Goal: Transaction & Acquisition: Purchase product/service

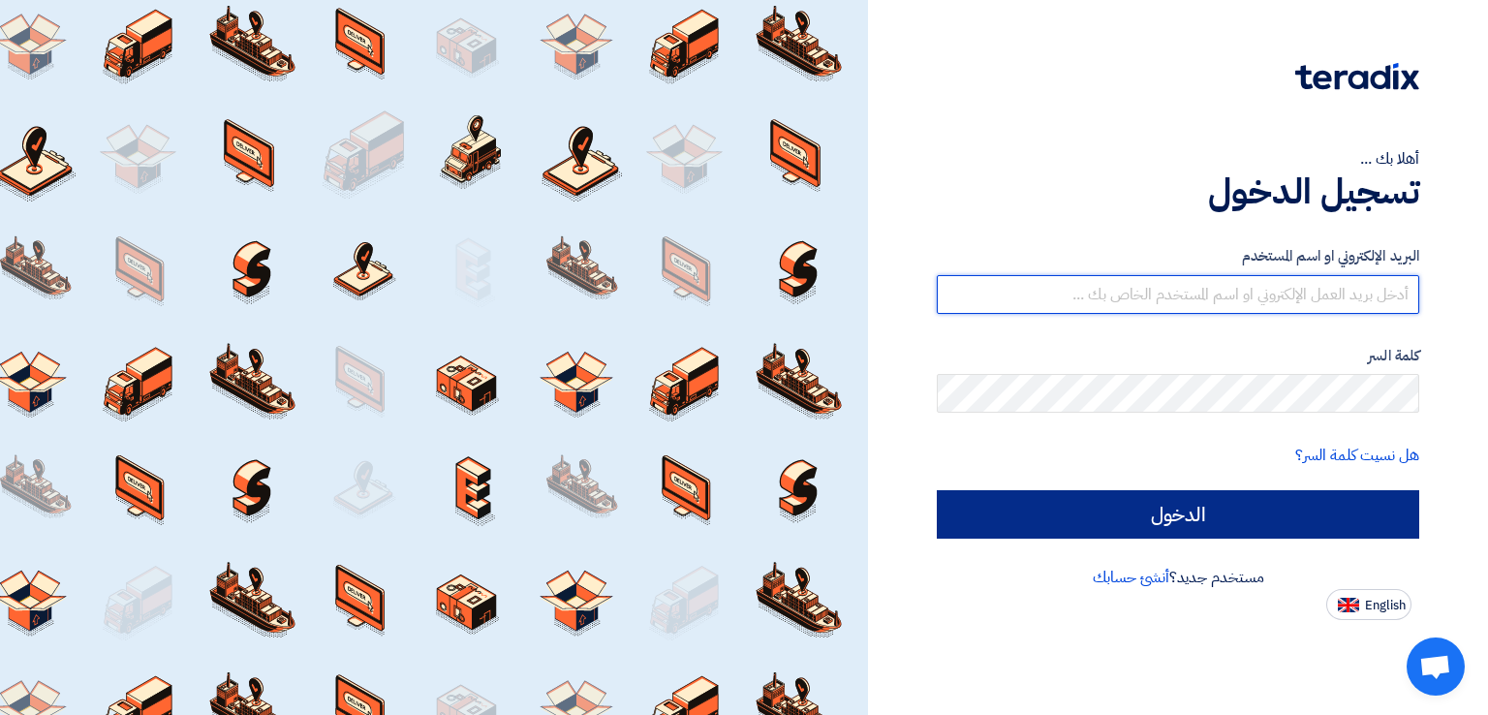
type input "[EMAIL_ADDRESS][DOMAIN_NAME]"
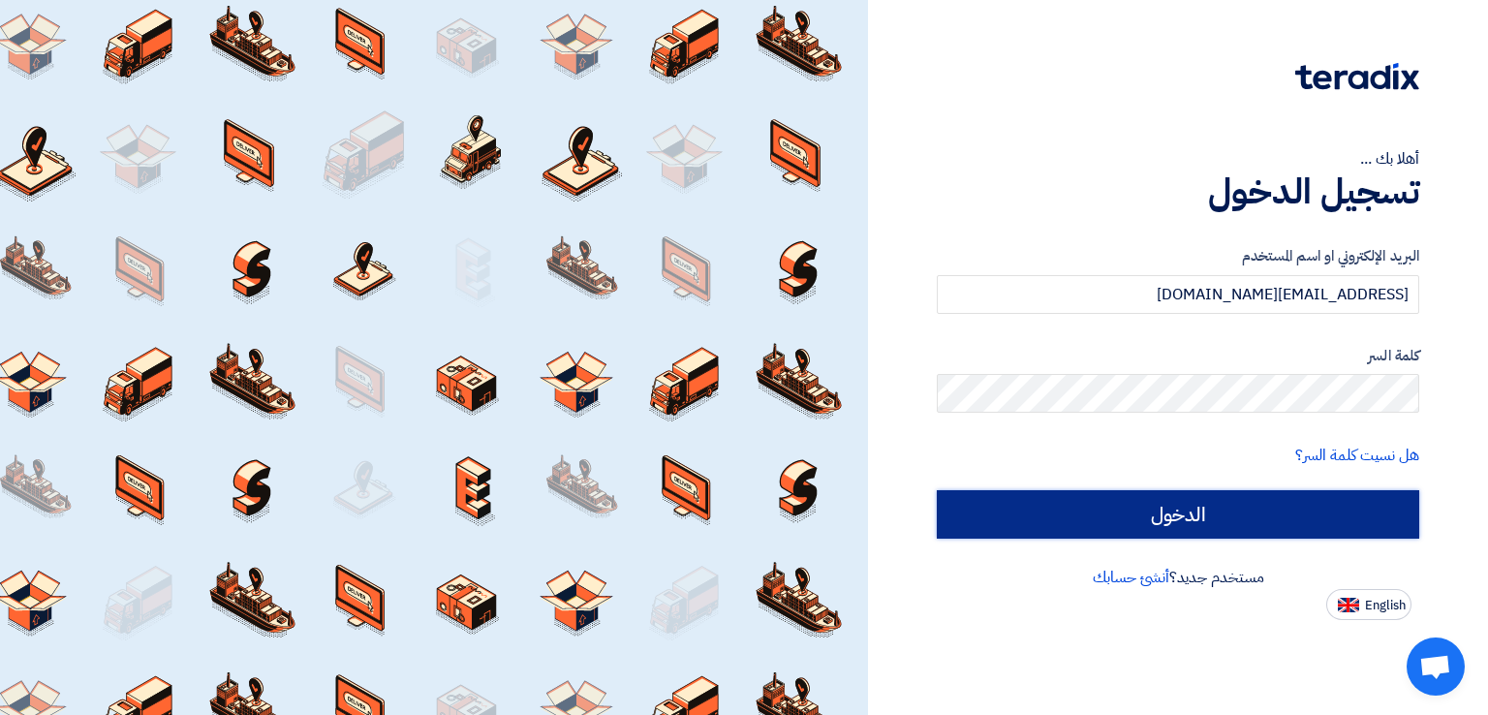
click at [1035, 513] on input "الدخول" at bounding box center [1178, 514] width 483 height 48
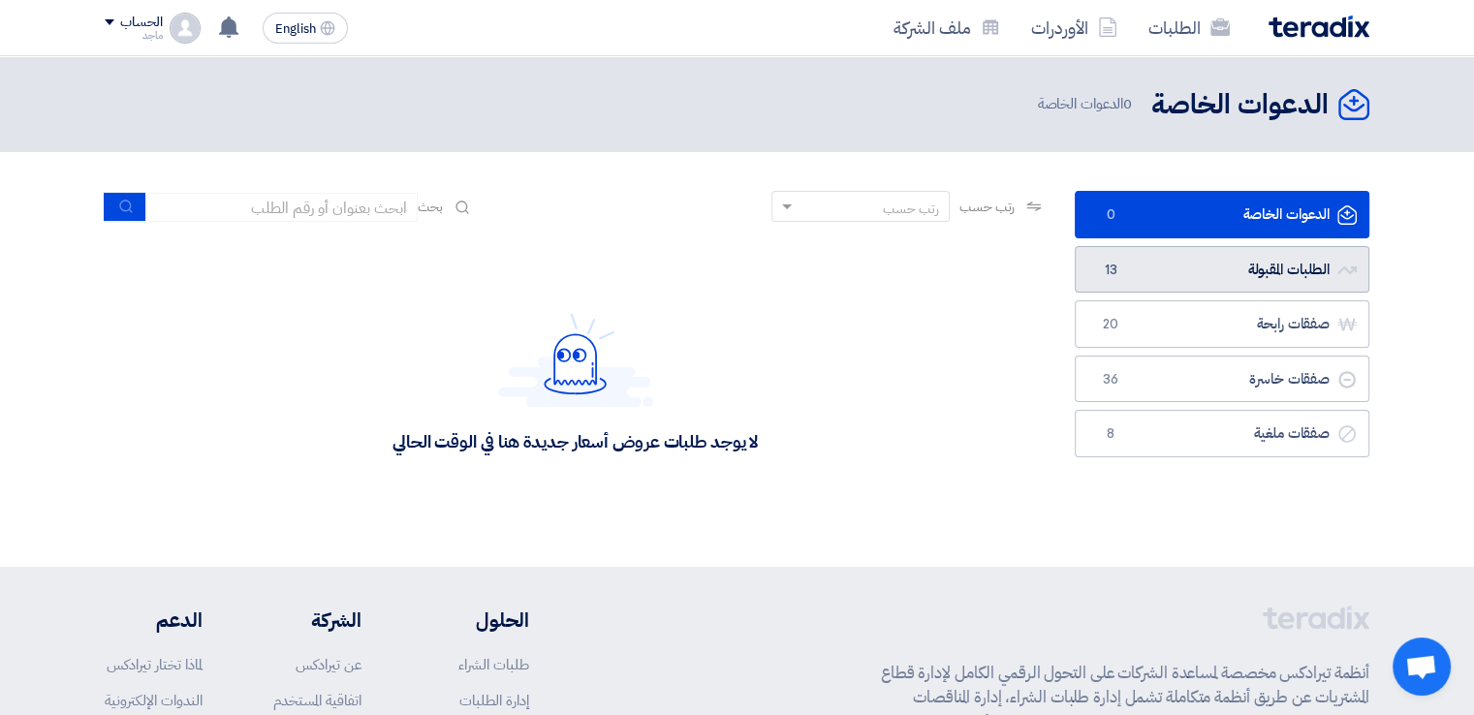
click at [1130, 257] on link "الطلبات المقبولة الطلبات المقبولة 13" at bounding box center [1222, 269] width 295 height 47
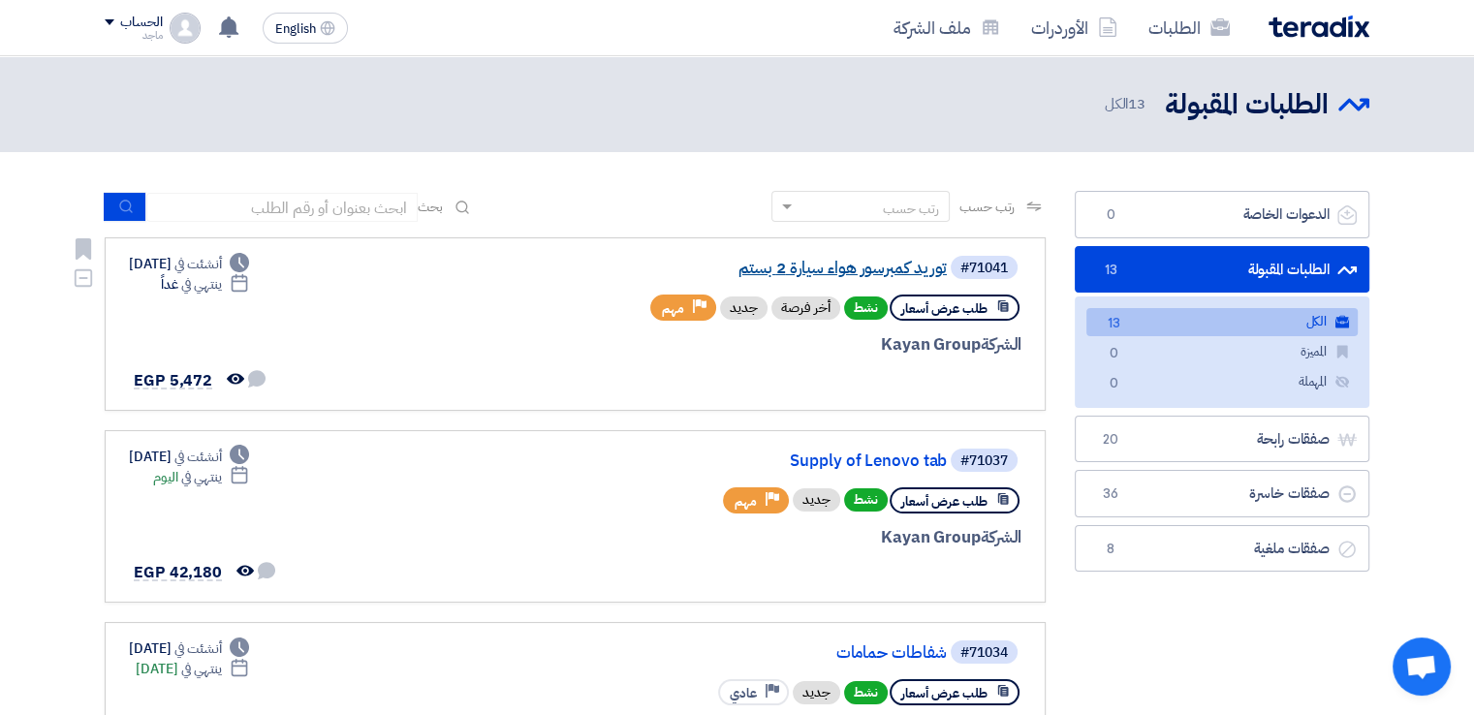
click at [822, 264] on link "توريد كمبرسور هواء سيارة 2 بستم" at bounding box center [753, 268] width 388 height 17
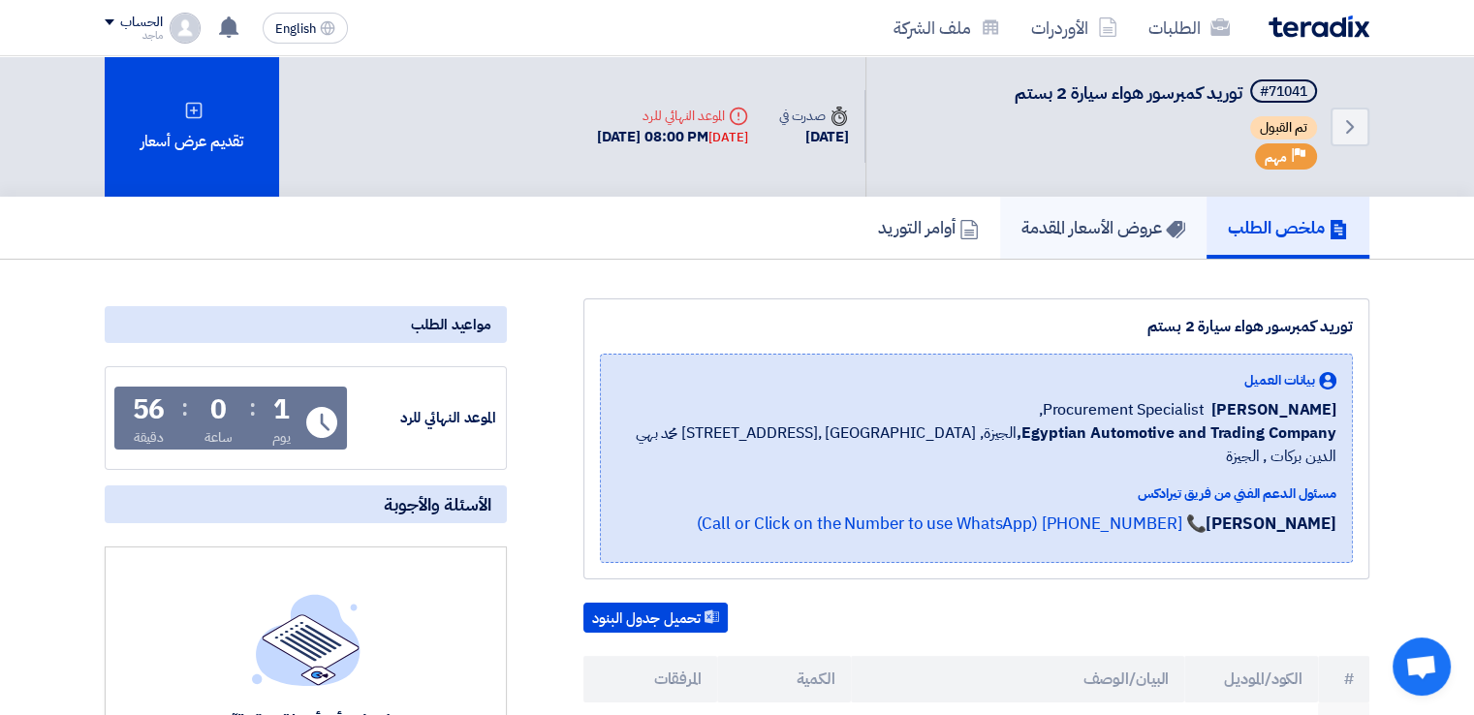
click at [1050, 248] on link "عروض الأسعار المقدمة" at bounding box center [1103, 228] width 206 height 62
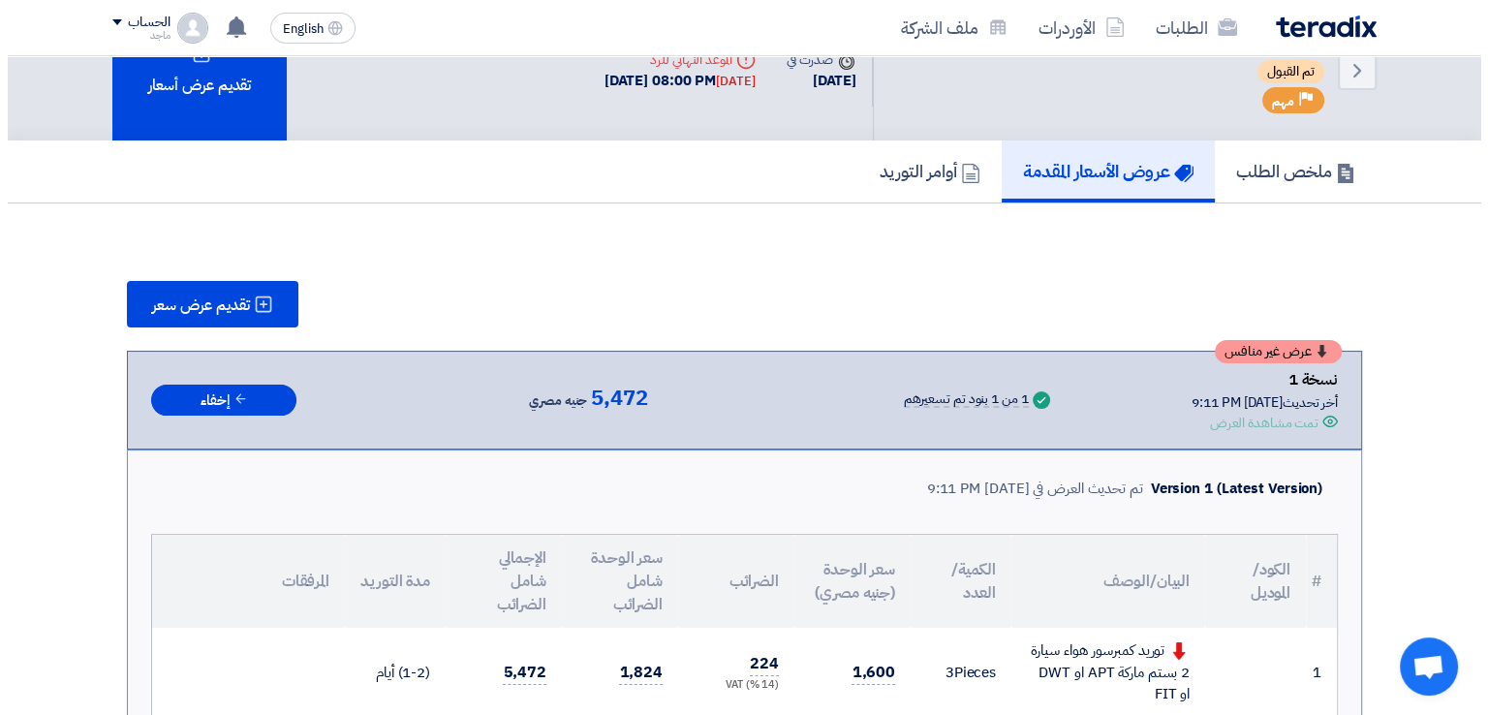
scroll to position [79, 0]
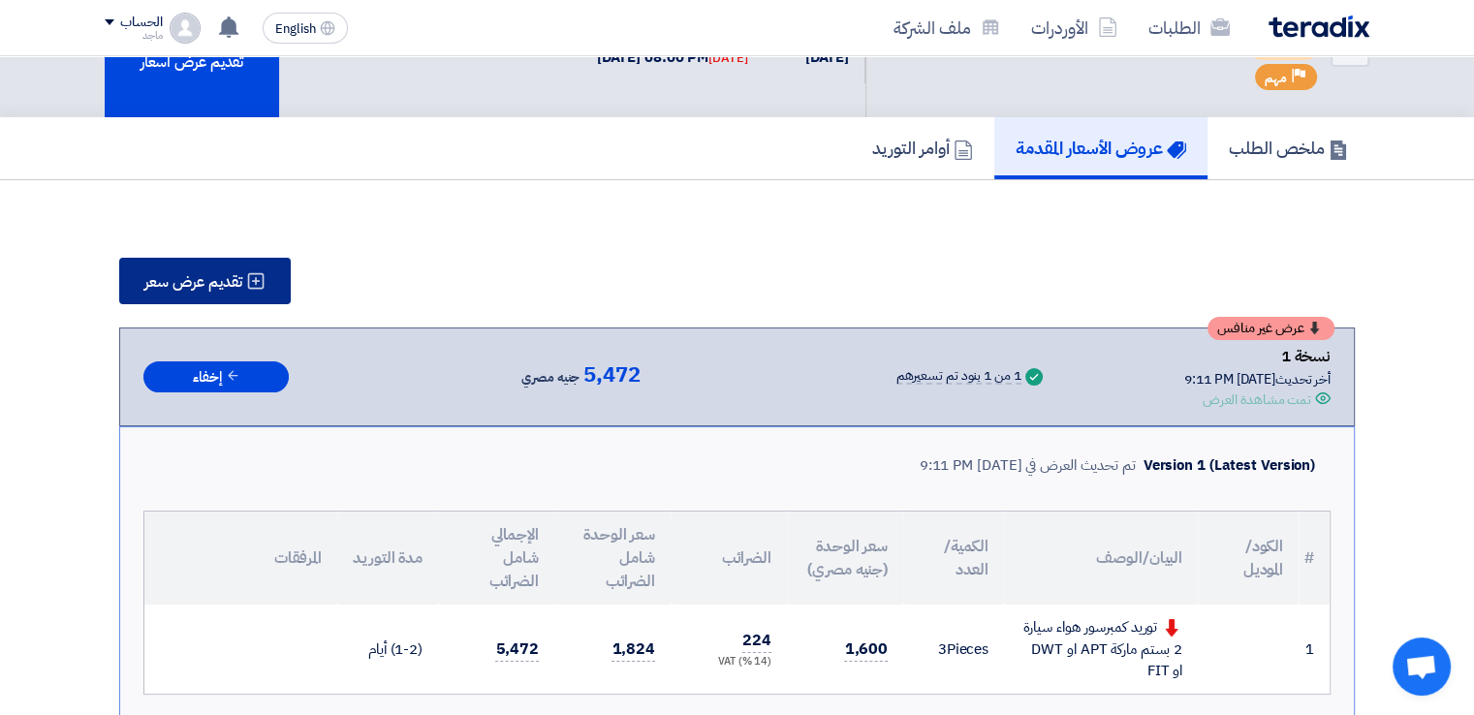
click at [216, 263] on button "تقديم عرض سعر" at bounding box center [205, 281] width 172 height 47
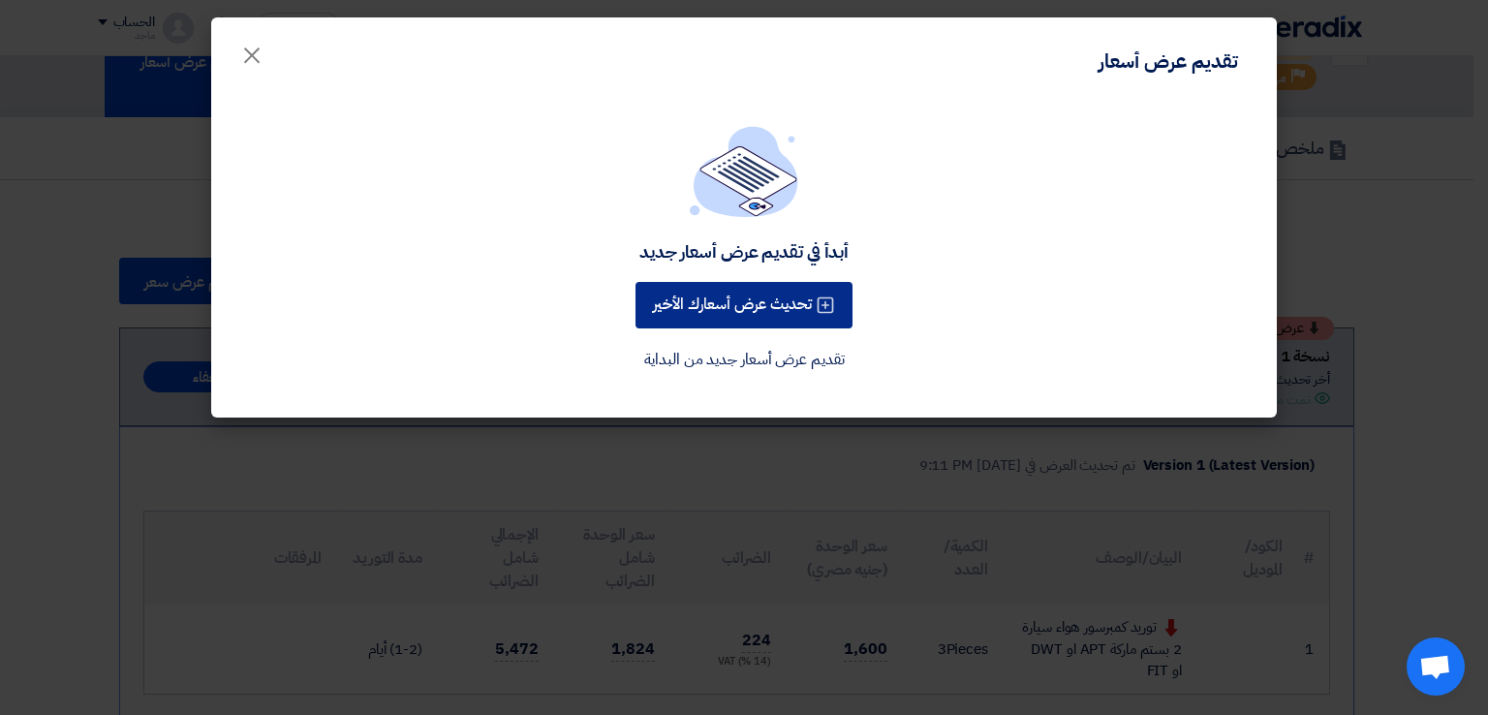
click at [694, 295] on button "تحديث عرض أسعارك الأخير" at bounding box center [744, 305] width 217 height 47
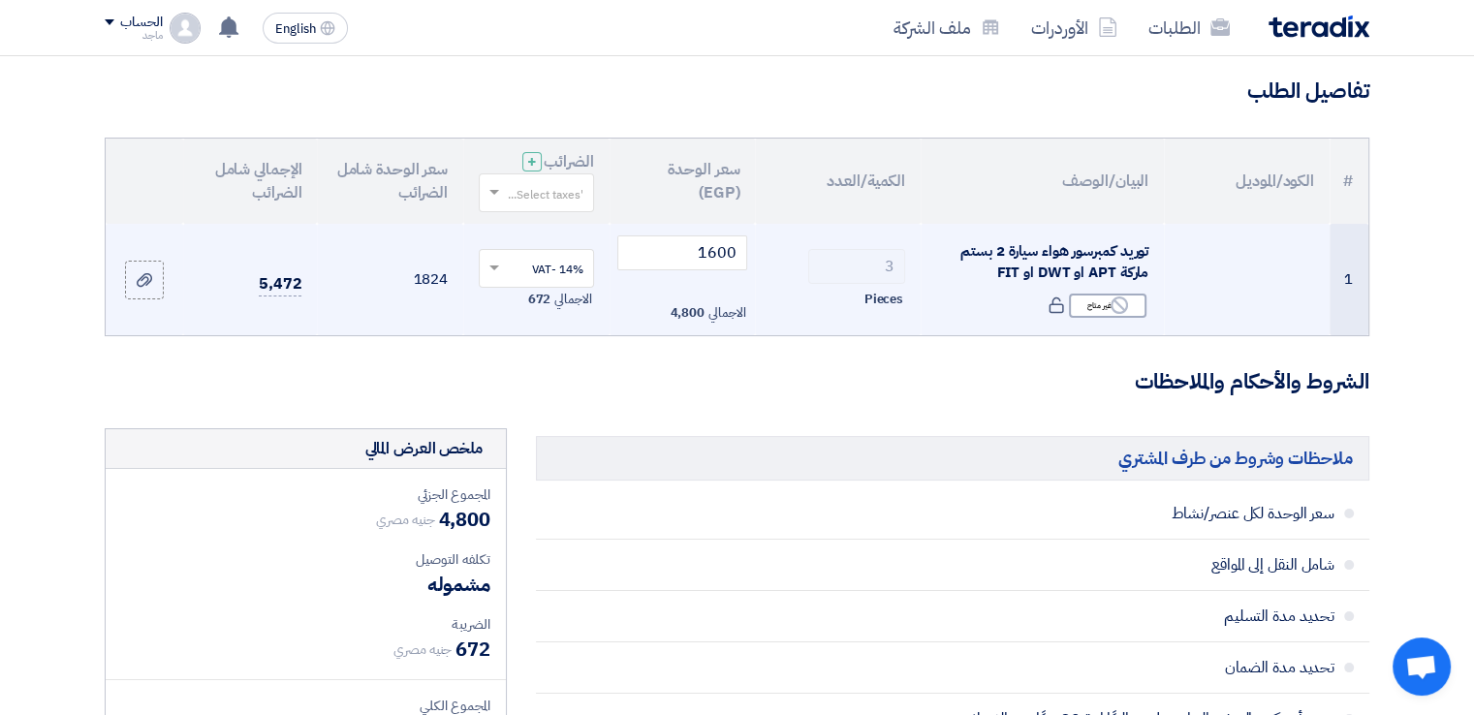
scroll to position [166, 0]
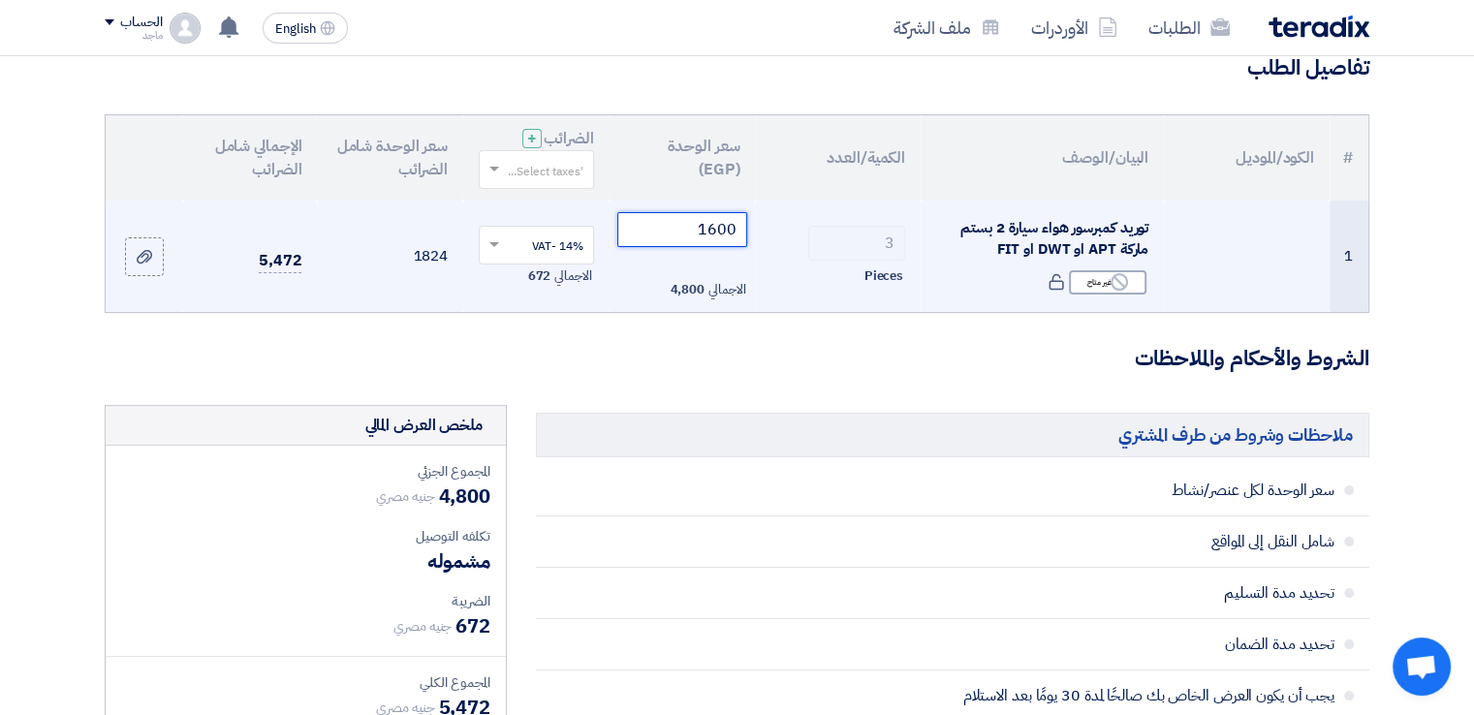
click at [695, 229] on input "1600" at bounding box center [682, 229] width 131 height 35
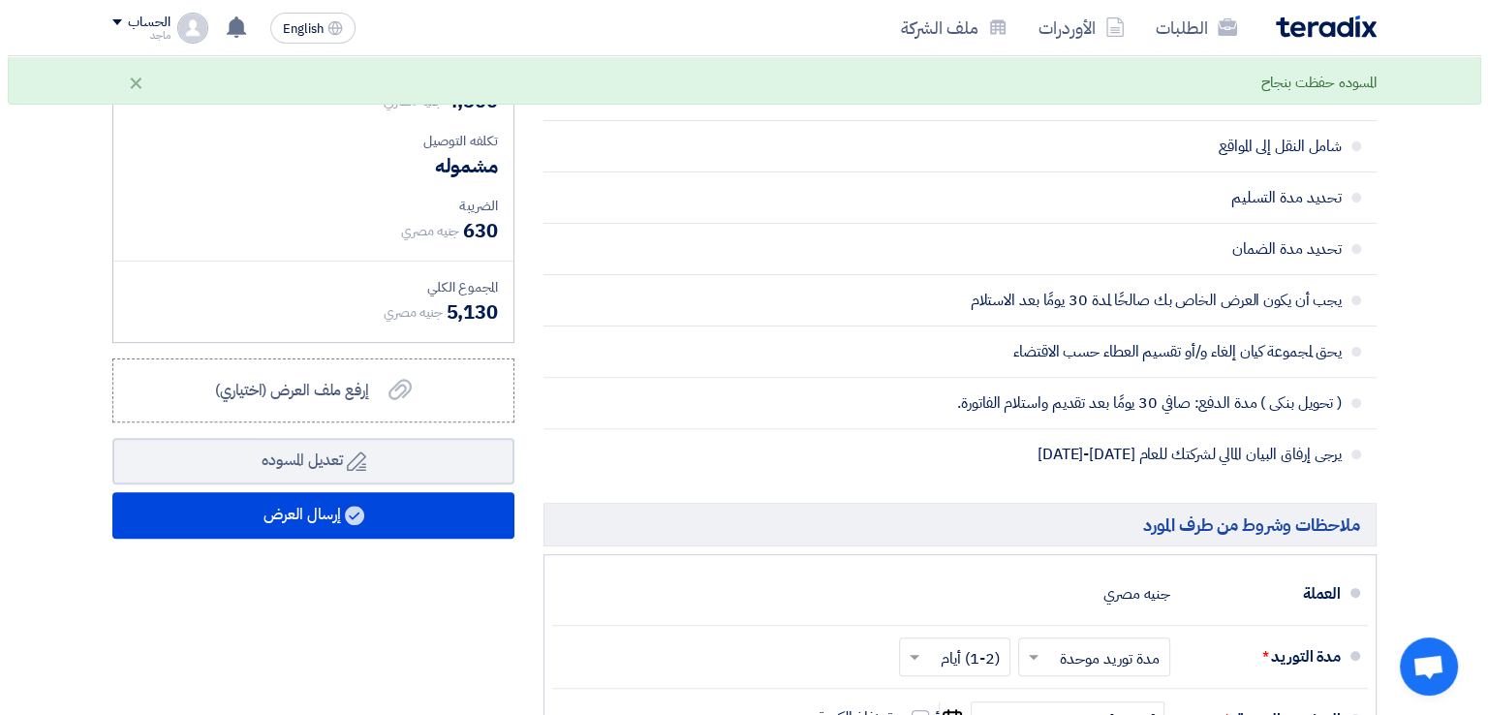
scroll to position [570, 0]
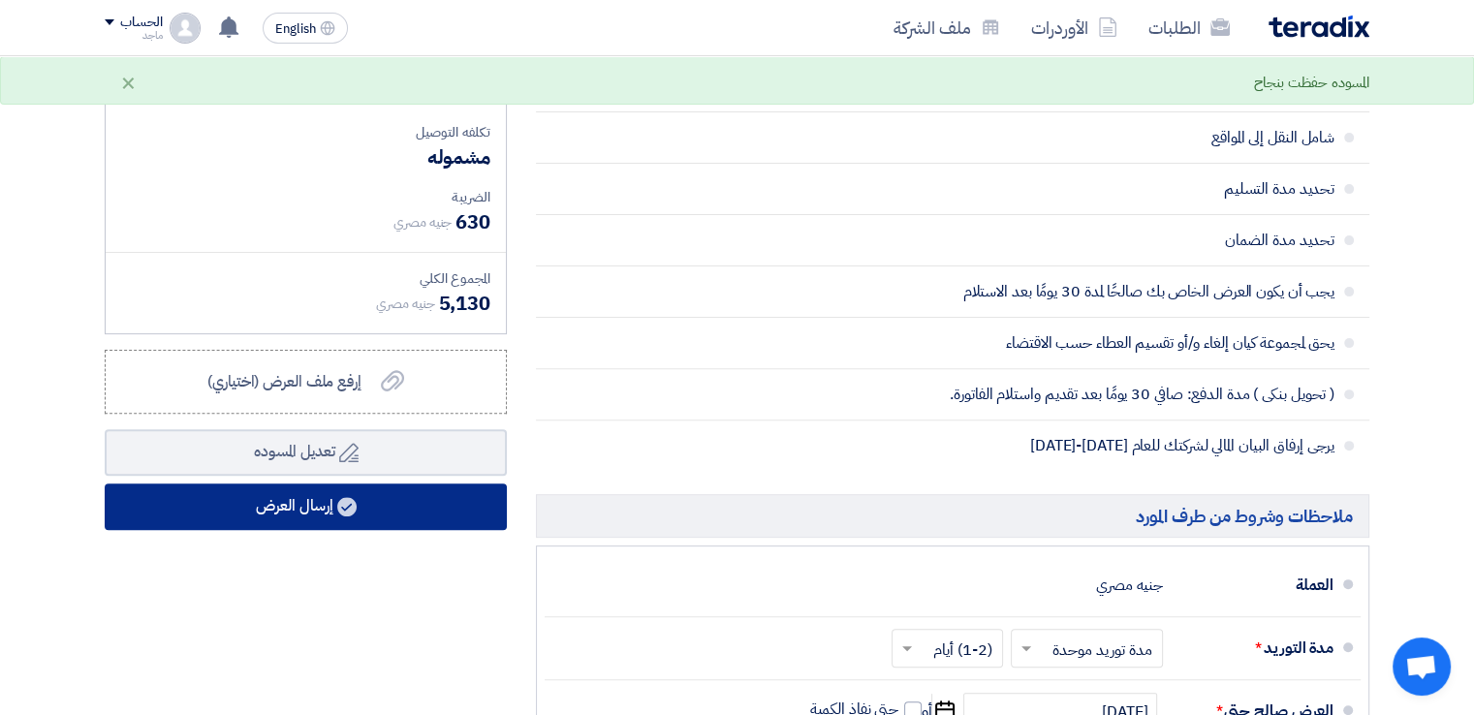
type input "1500"
click at [379, 510] on button "إرسال العرض" at bounding box center [306, 507] width 402 height 47
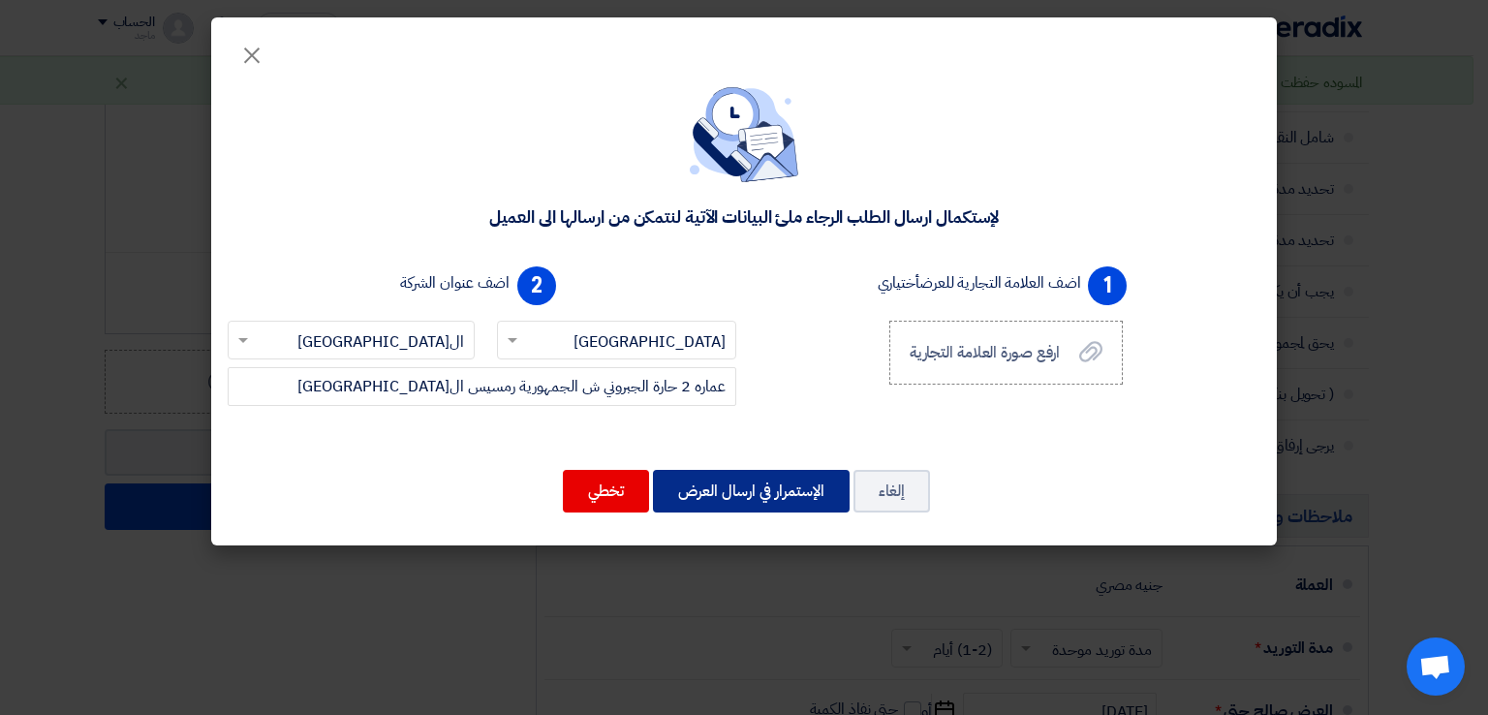
click at [712, 496] on button "الإستمرار في ارسال العرض" at bounding box center [751, 491] width 197 height 43
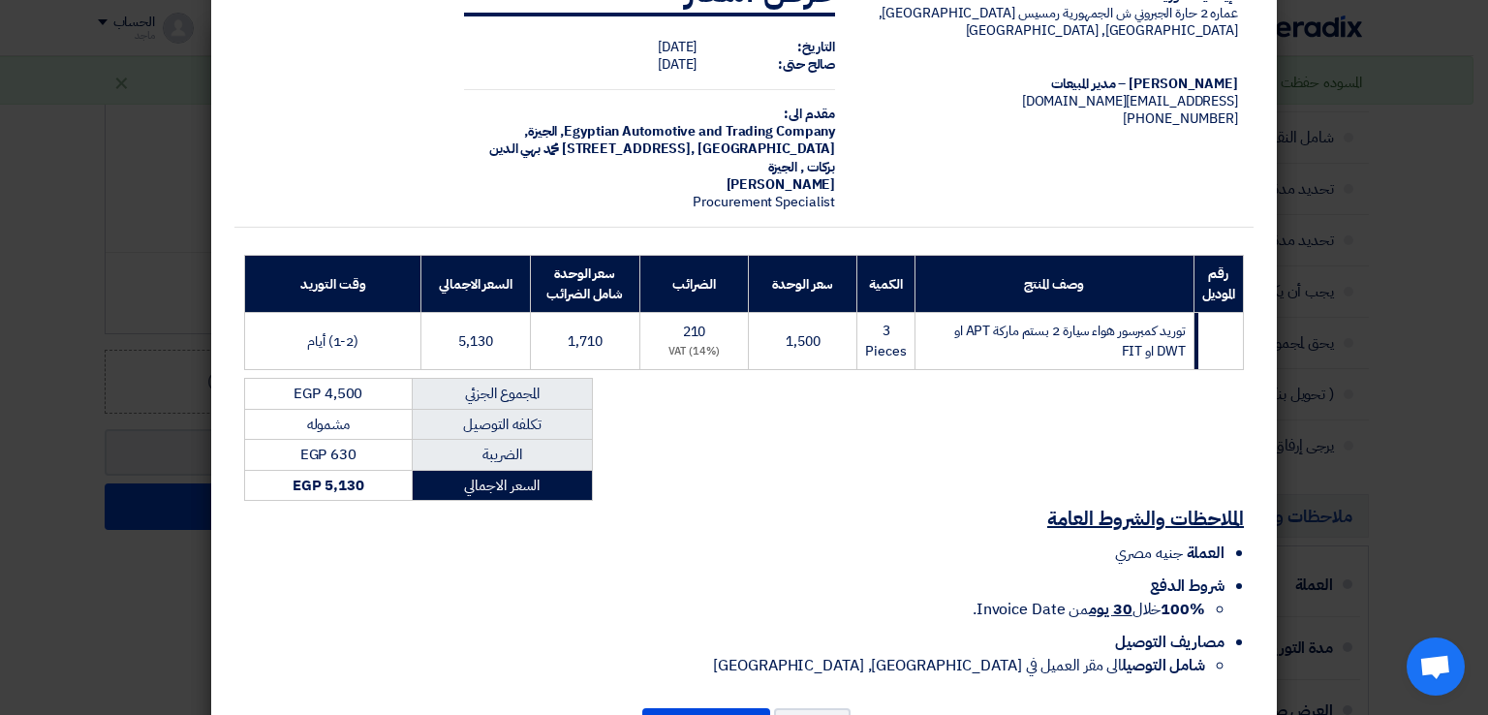
scroll to position [139, 0]
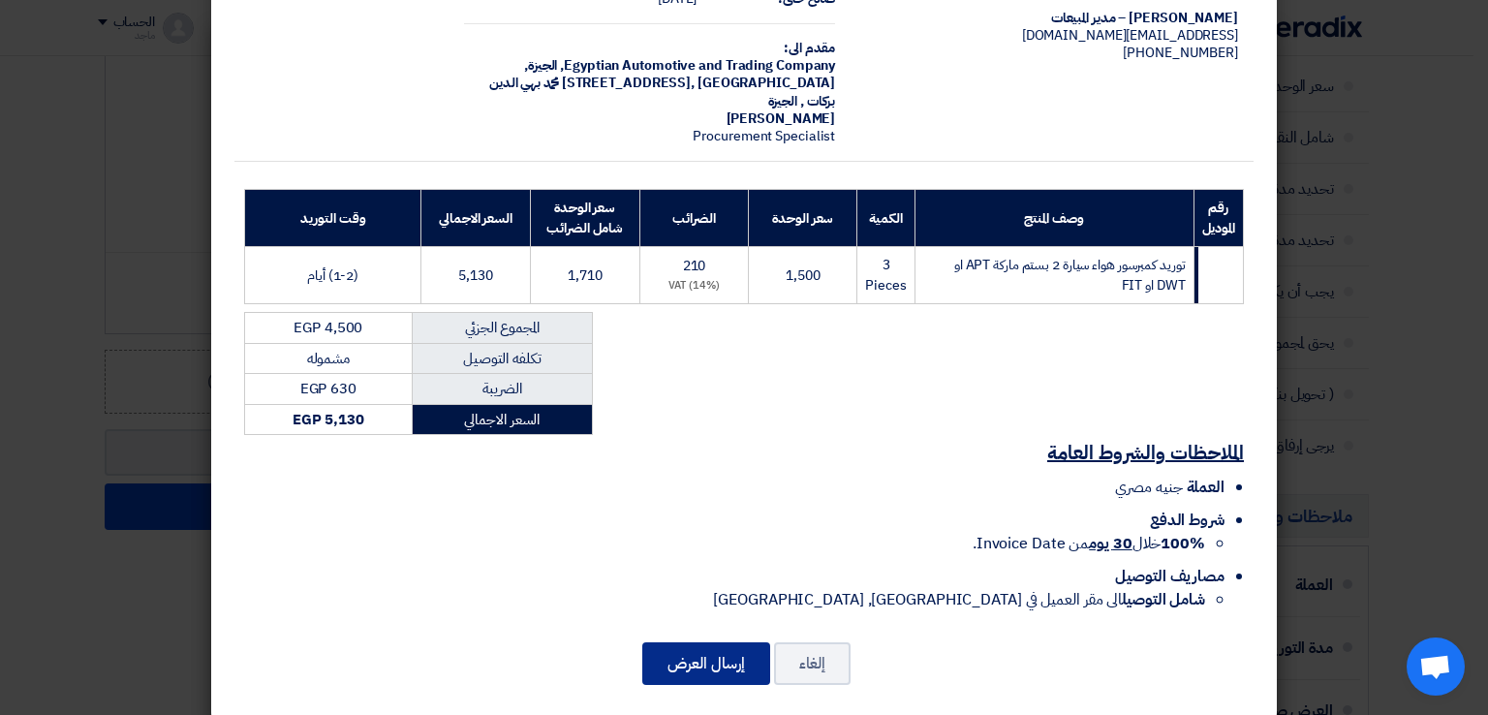
click at [703, 642] on button "إرسال العرض" at bounding box center [706, 663] width 128 height 43
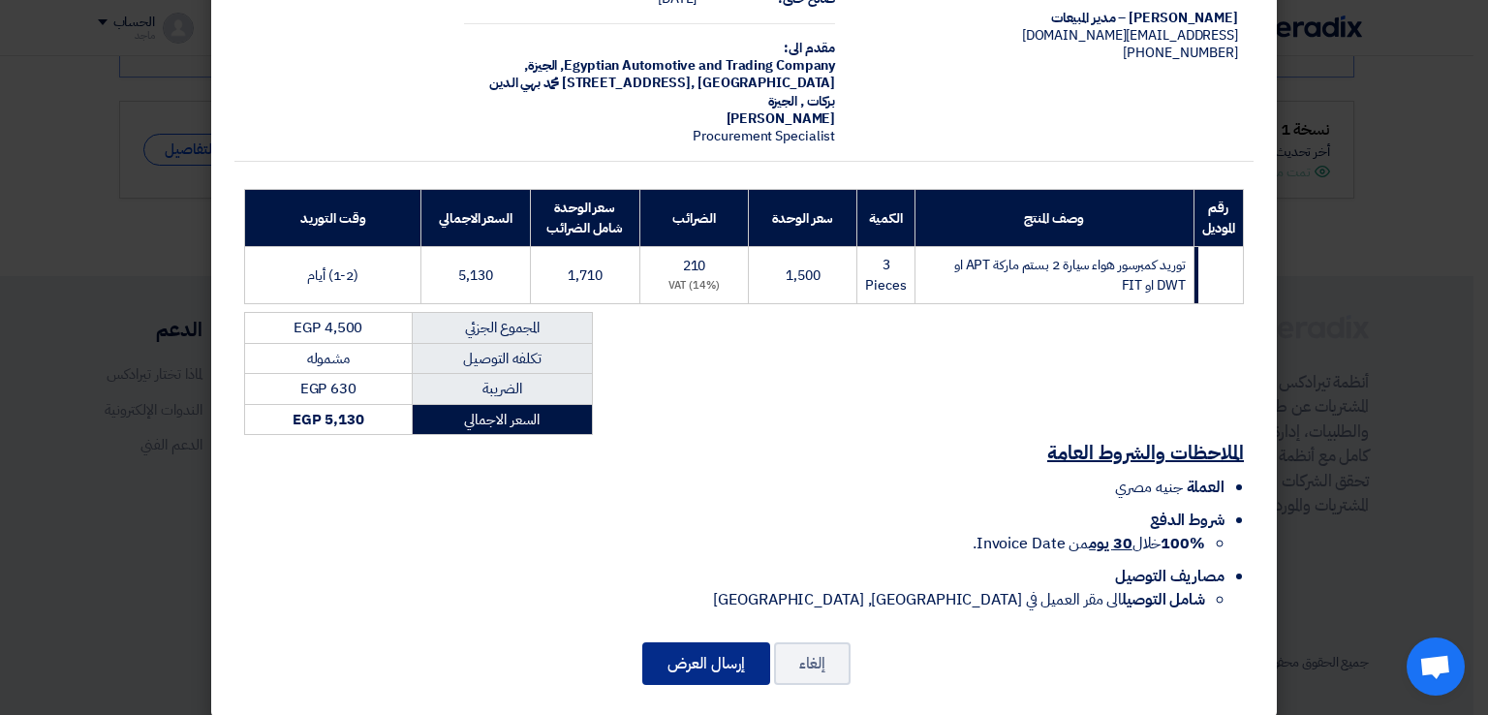
click at [703, 657] on button "إرسال العرض" at bounding box center [706, 663] width 128 height 43
click at [1291, 354] on modal-container "الإيطالية للتوريدات عماره 2 حارة الجبروني ش الجمهورية رمسيس القاهرة, القاهرة, E…" at bounding box center [744, 357] width 1488 height 715
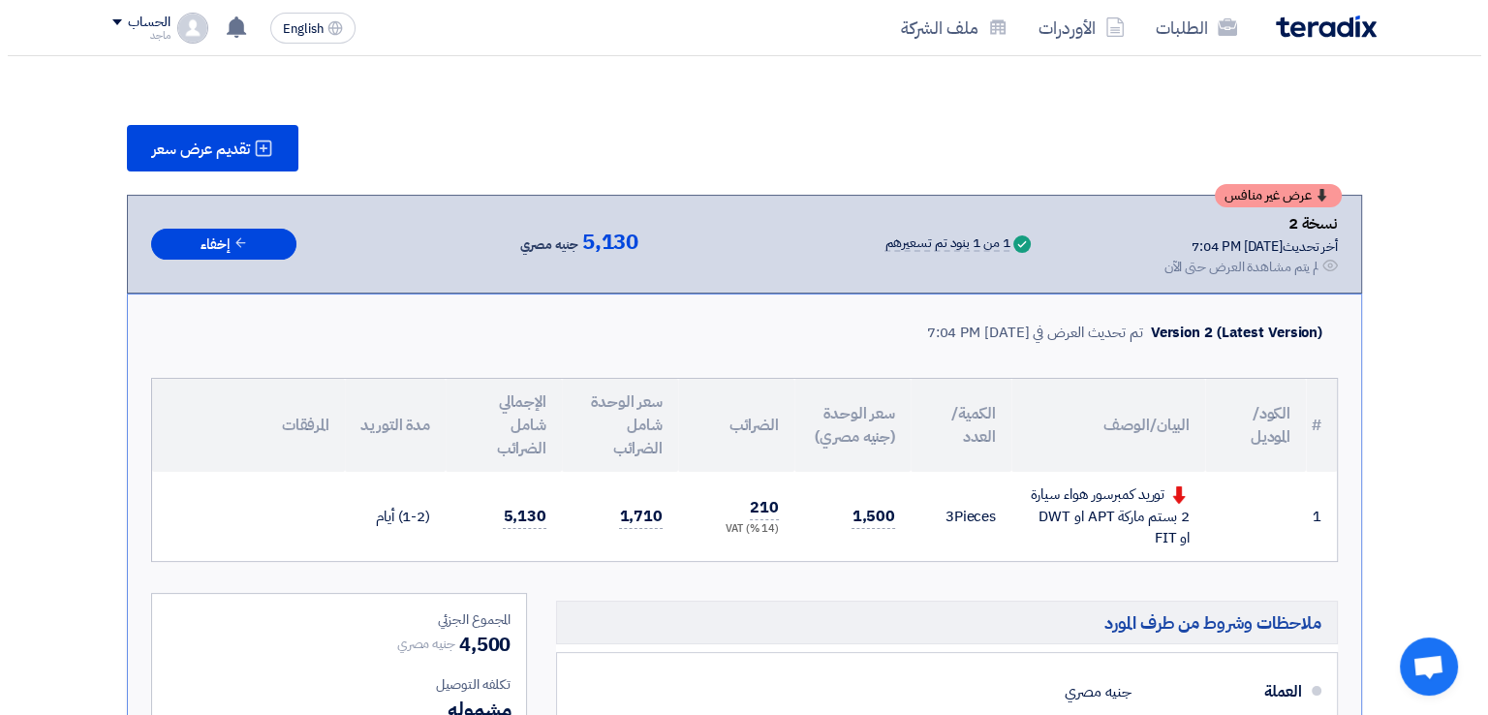
scroll to position [231, 0]
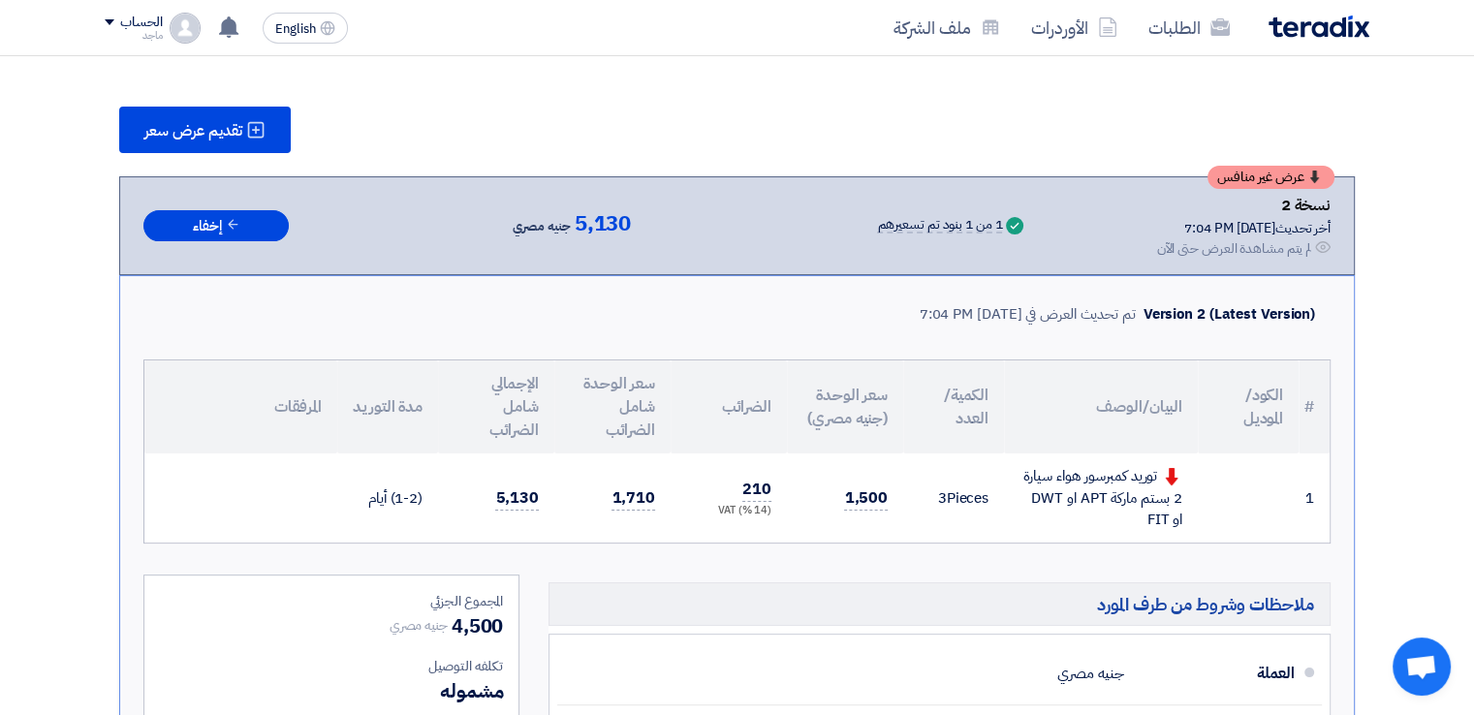
click at [407, 151] on div "تقديم عرض سعر عرض غير منافس نسخة 2 أخر تحديث 14 Aug 2025, 7:04 PM Offer is Seen…" at bounding box center [737, 609] width 1264 height 1005
click at [223, 136] on span "تقديم عرض سعر" at bounding box center [193, 131] width 98 height 16
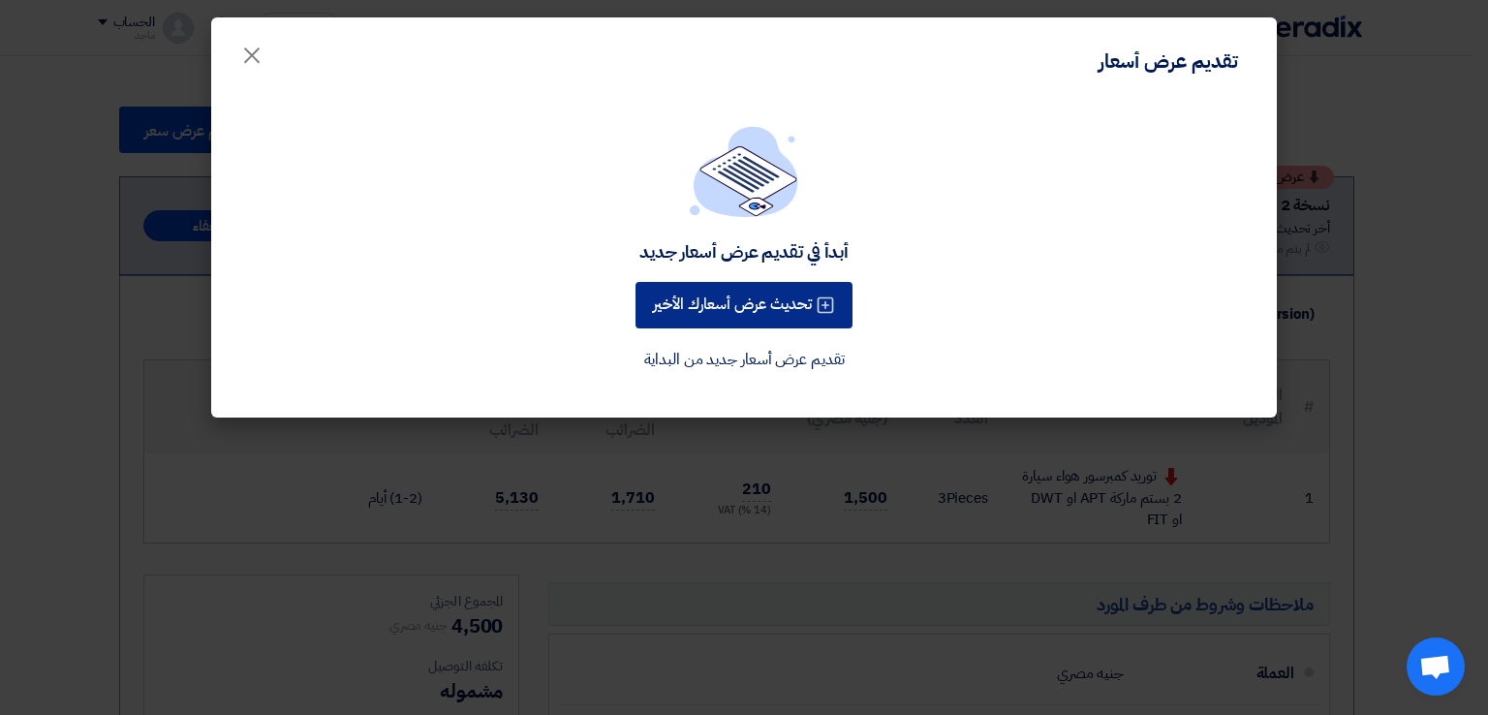
click at [770, 315] on button "تحديث عرض أسعارك الأخير" at bounding box center [744, 305] width 217 height 47
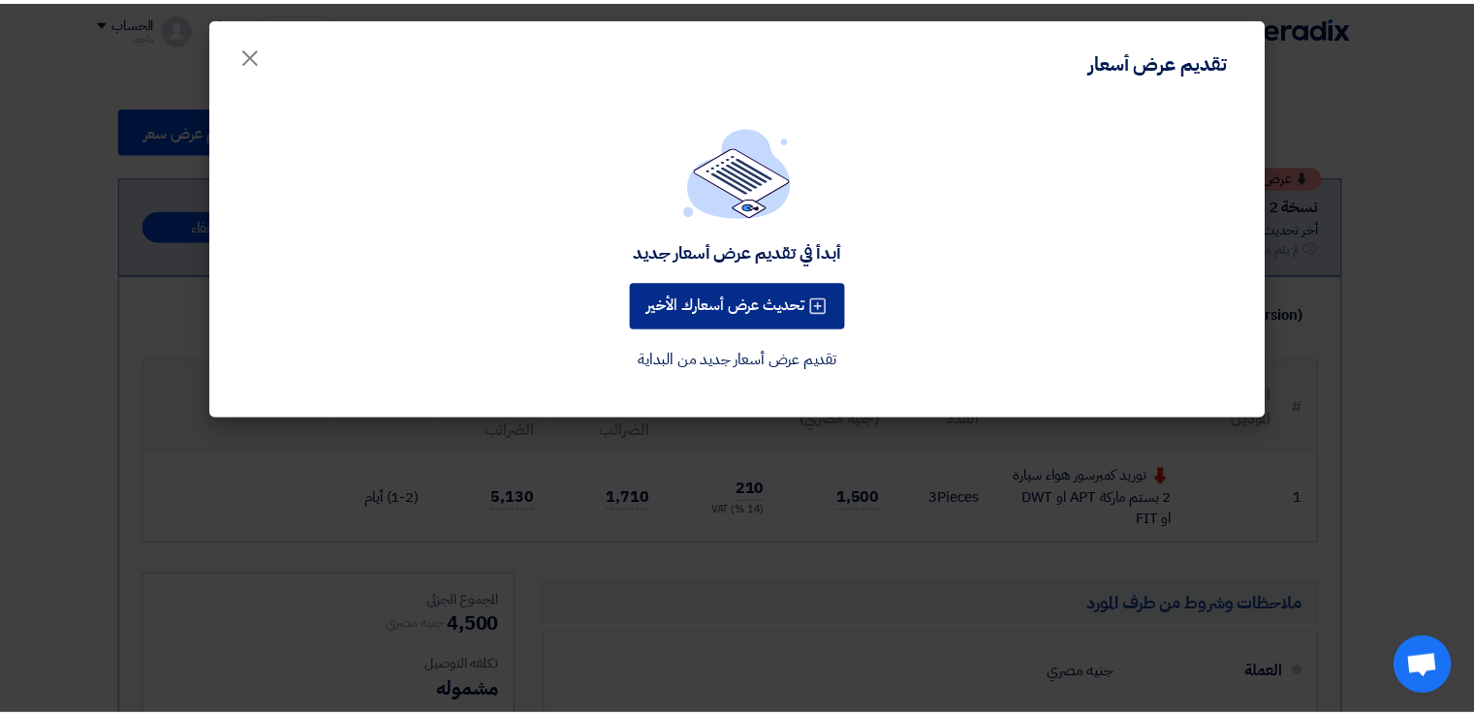
scroll to position [0, 0]
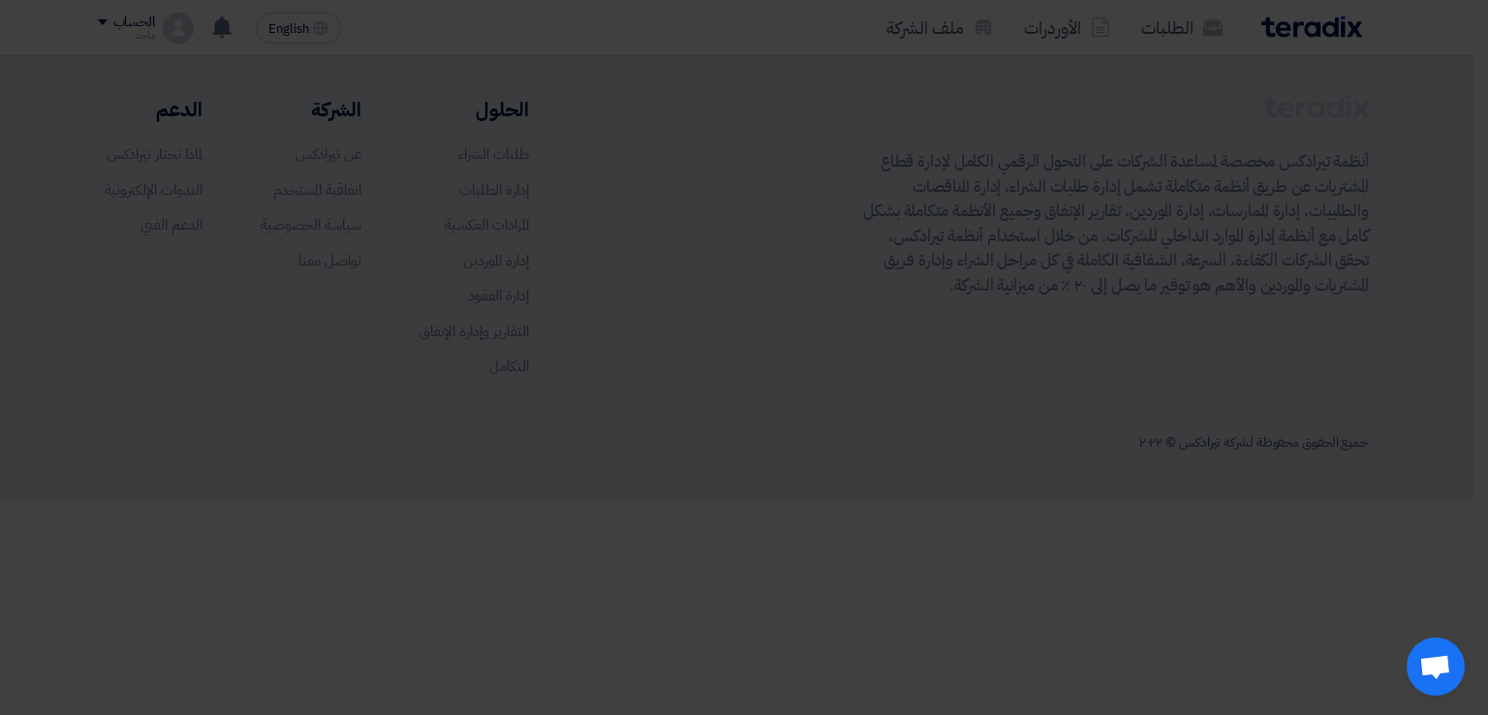
click at [770, 315] on div "أبدأ في تقديم عرض أسعار جديد تحديث عرض أسعارك الأخير تقديم عرض أسعار جديد من ال…" at bounding box center [743, 201] width 1019 height 246
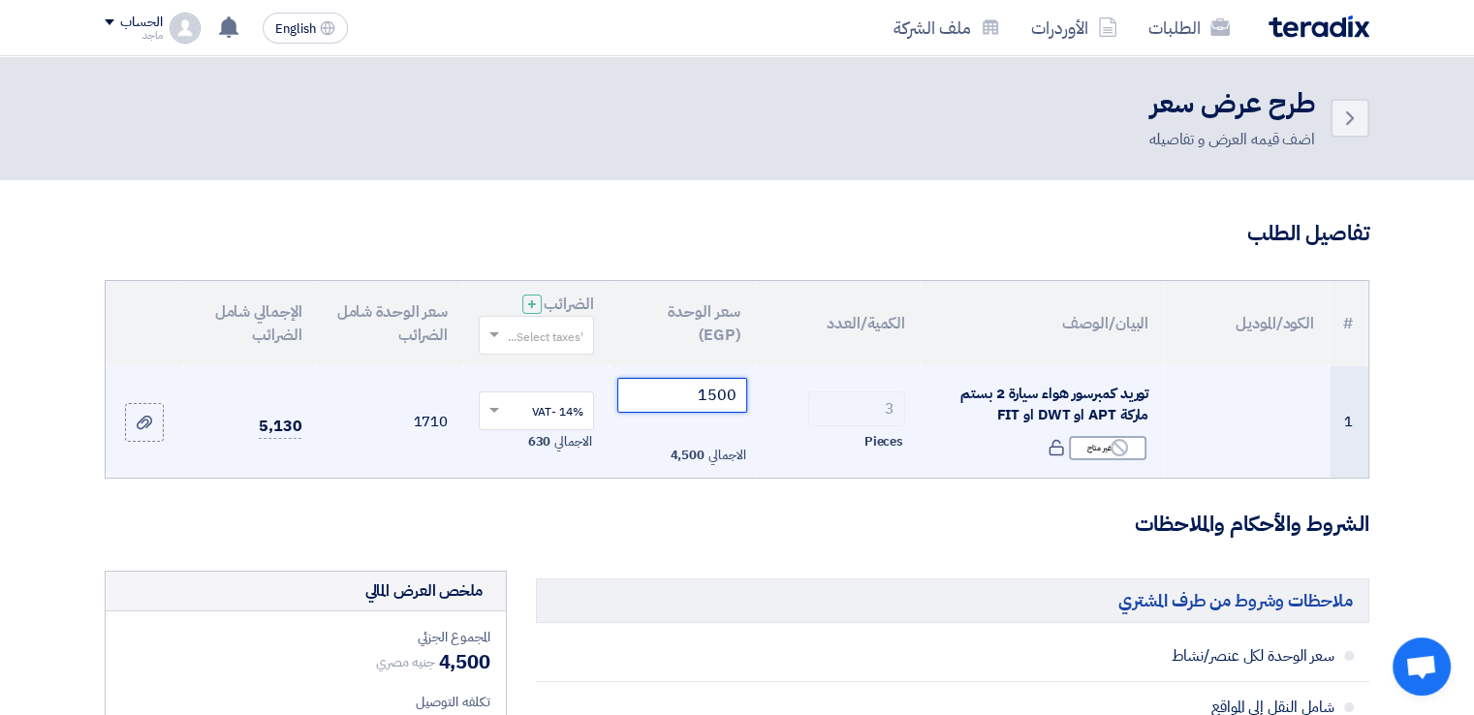
click at [678, 405] on input "1500" at bounding box center [682, 395] width 131 height 35
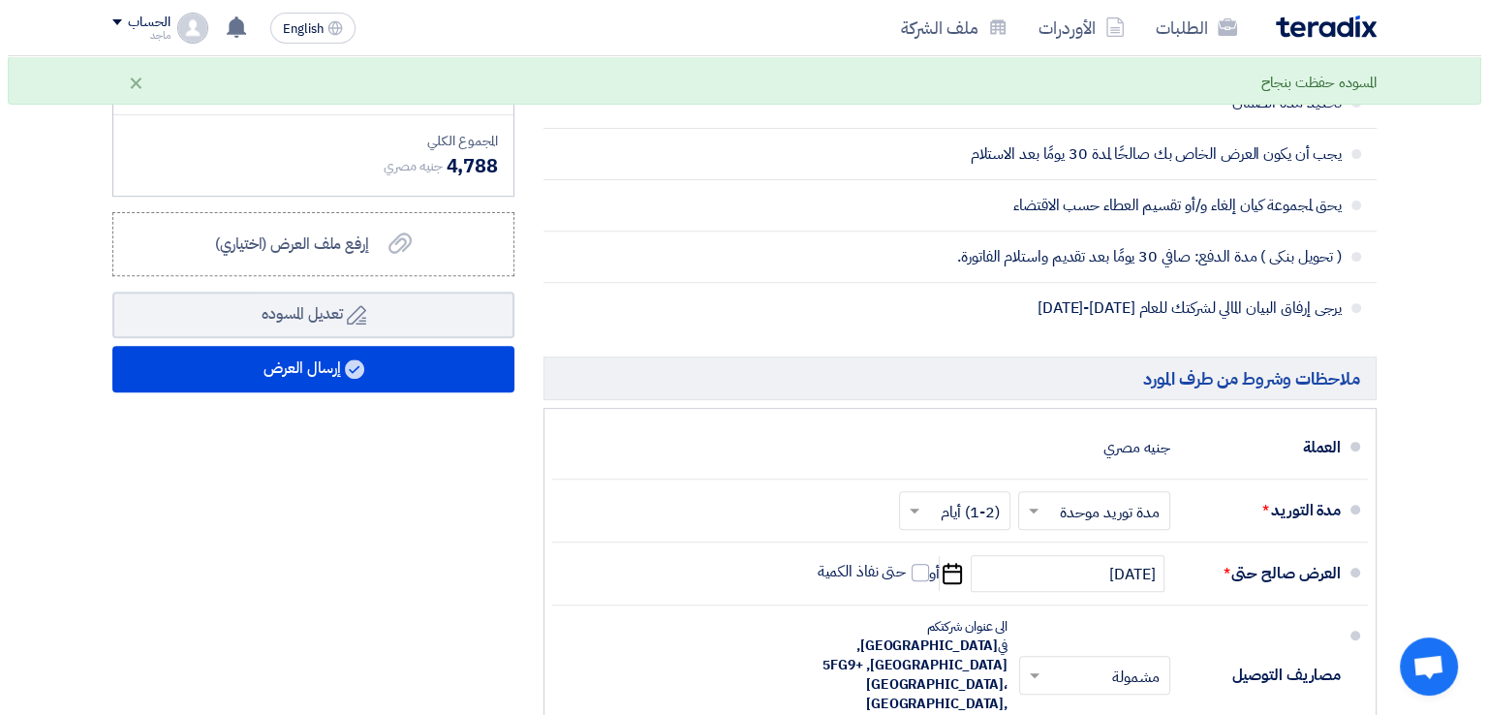
scroll to position [723, 0]
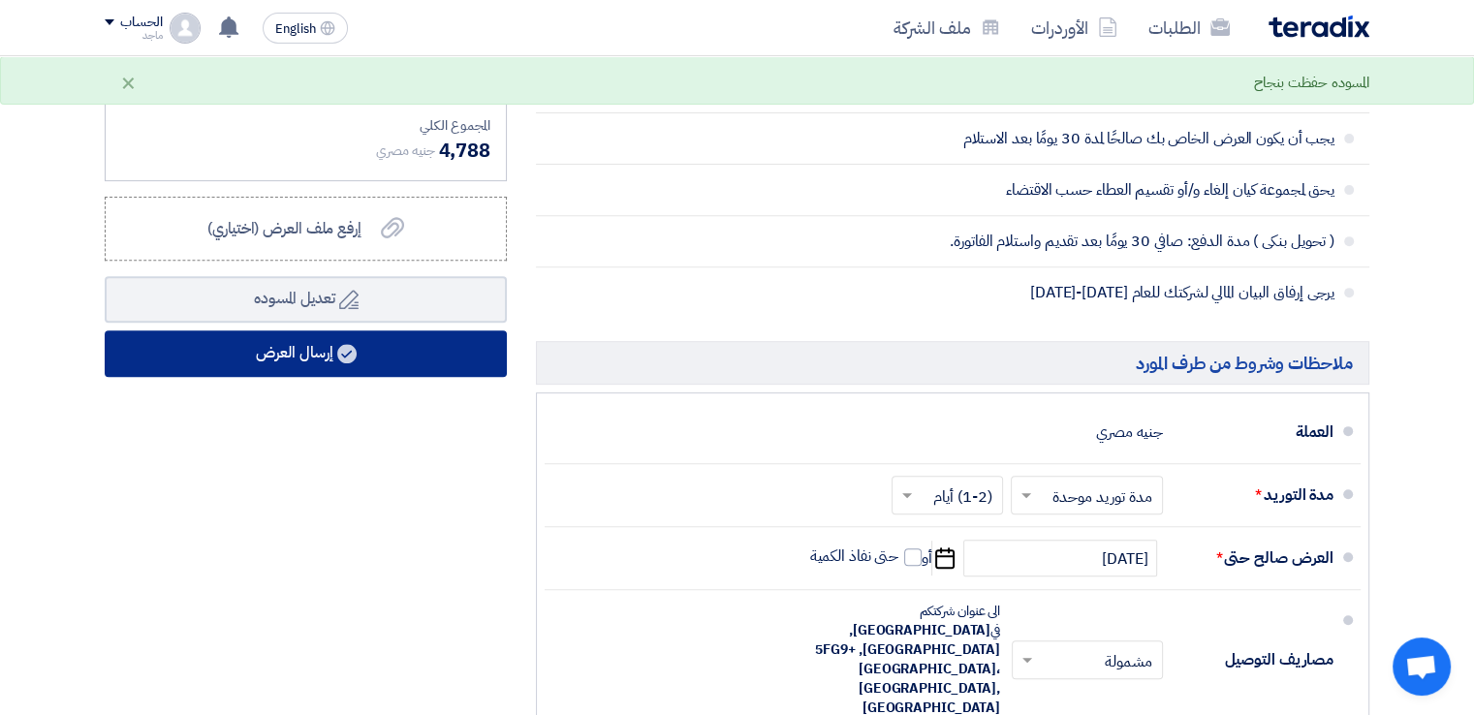
type input "1400"
click at [329, 360] on button "إرسال العرض" at bounding box center [306, 353] width 402 height 47
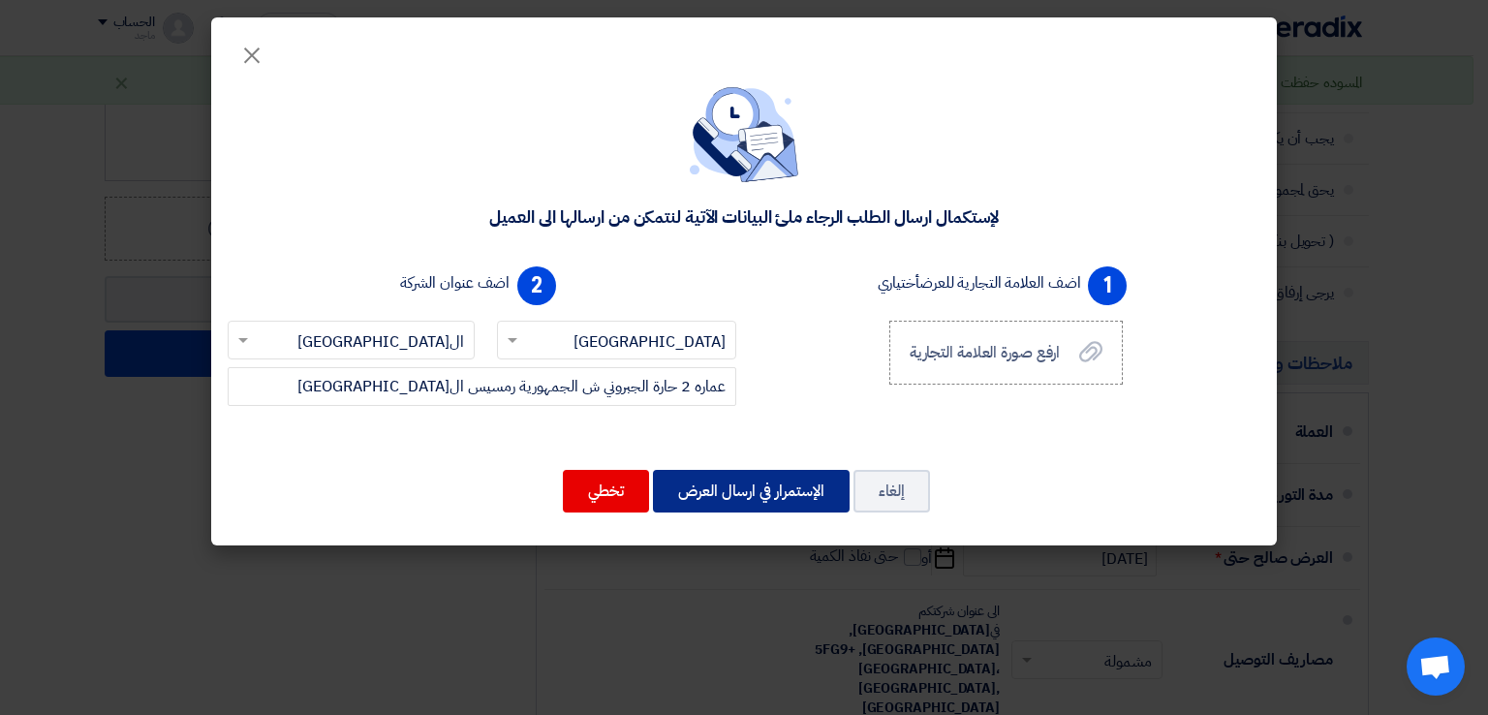
click at [762, 485] on button "الإستمرار في ارسال العرض" at bounding box center [751, 491] width 197 height 43
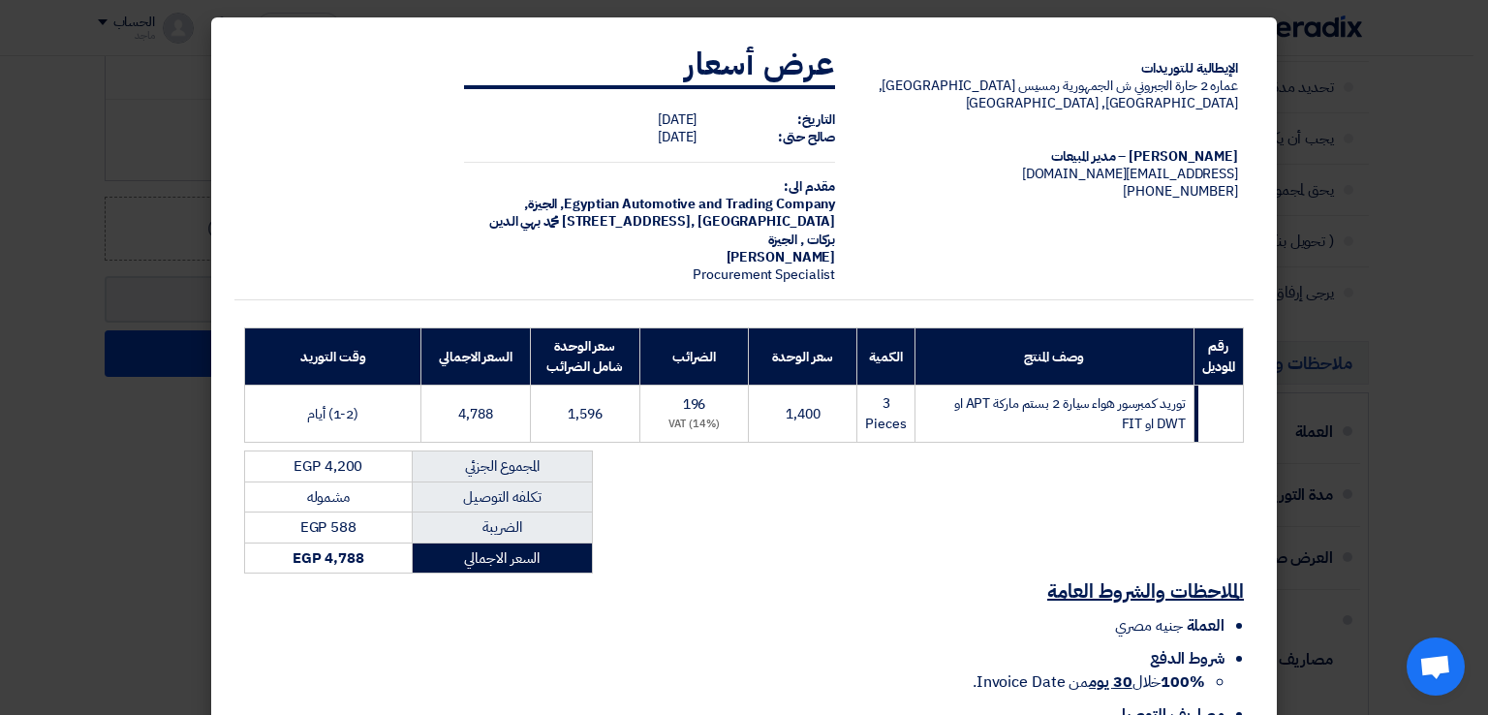
scroll to position [139, 0]
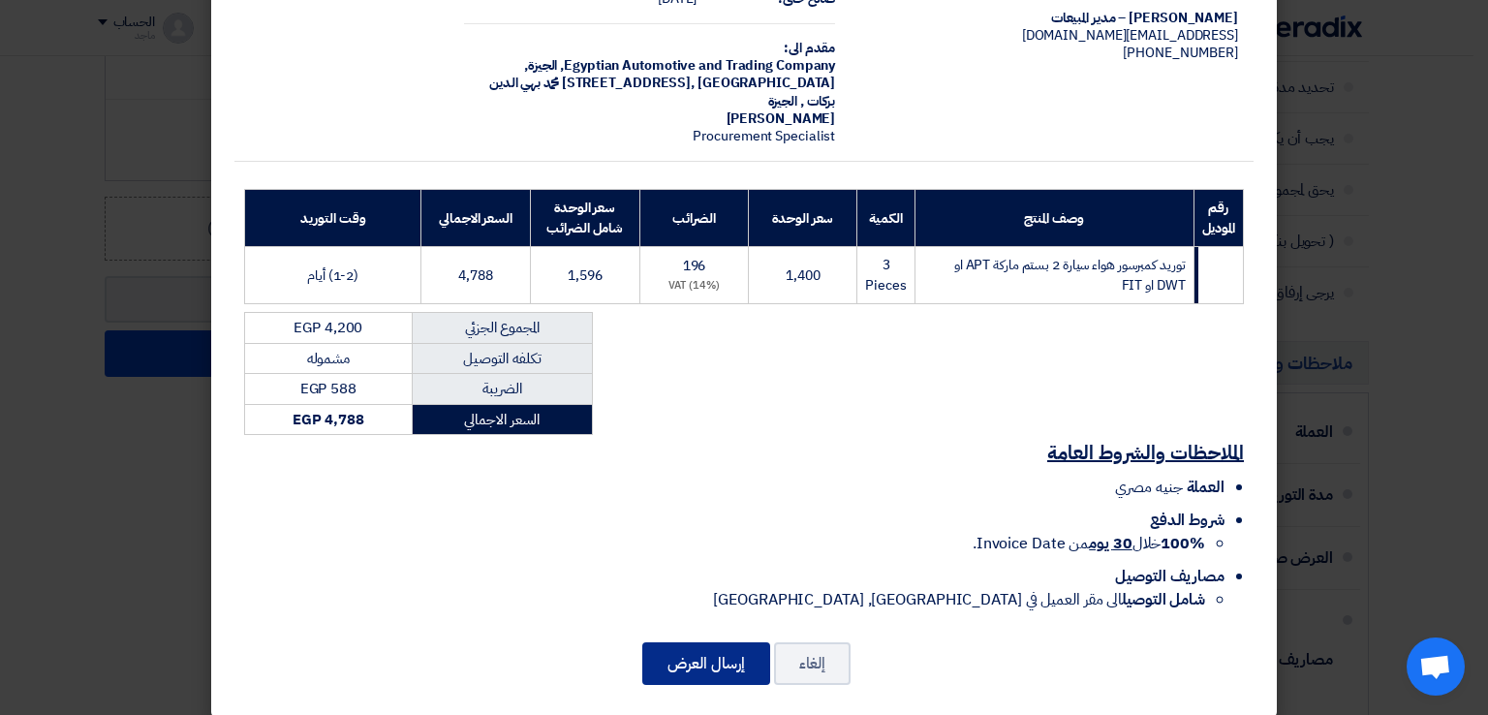
click at [720, 642] on button "إرسال العرض" at bounding box center [706, 663] width 128 height 43
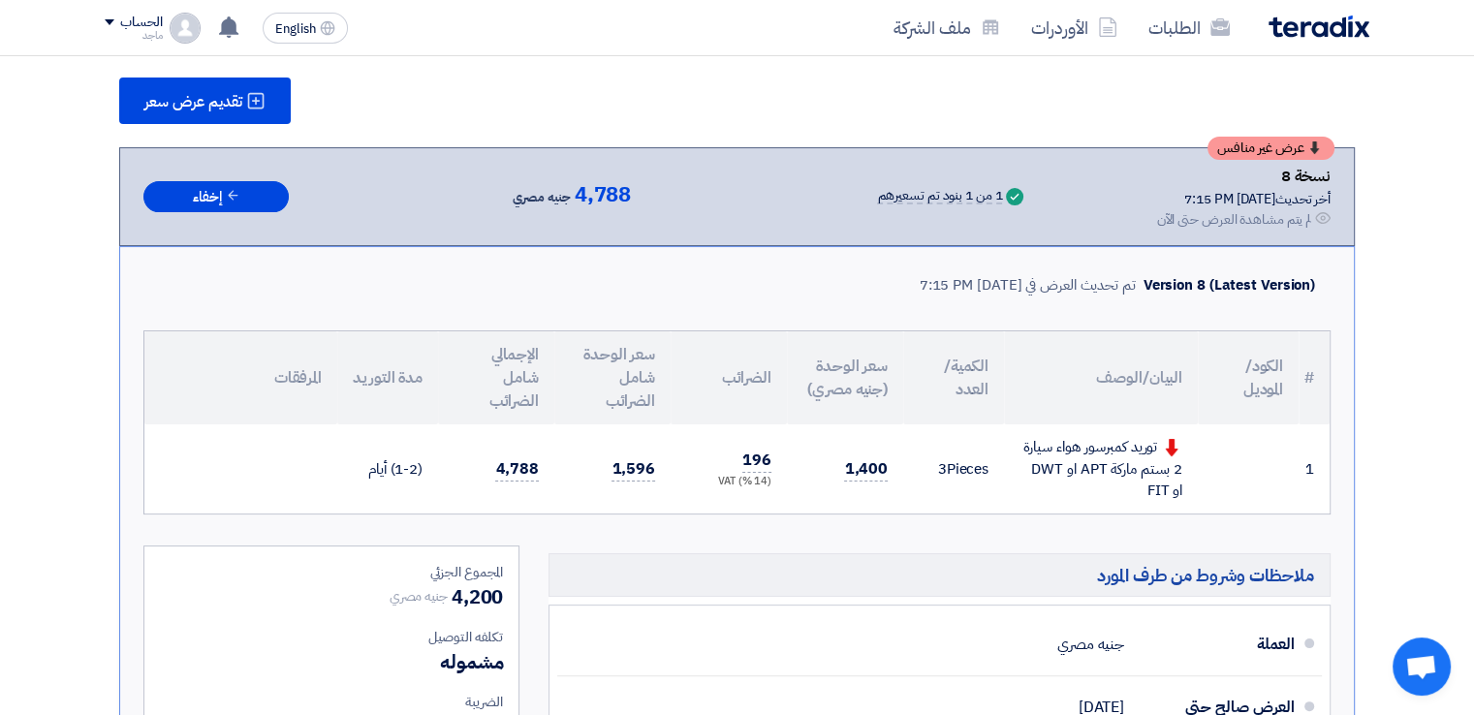
scroll to position [259, 0]
click at [235, 29] on use at bounding box center [228, 26] width 19 height 21
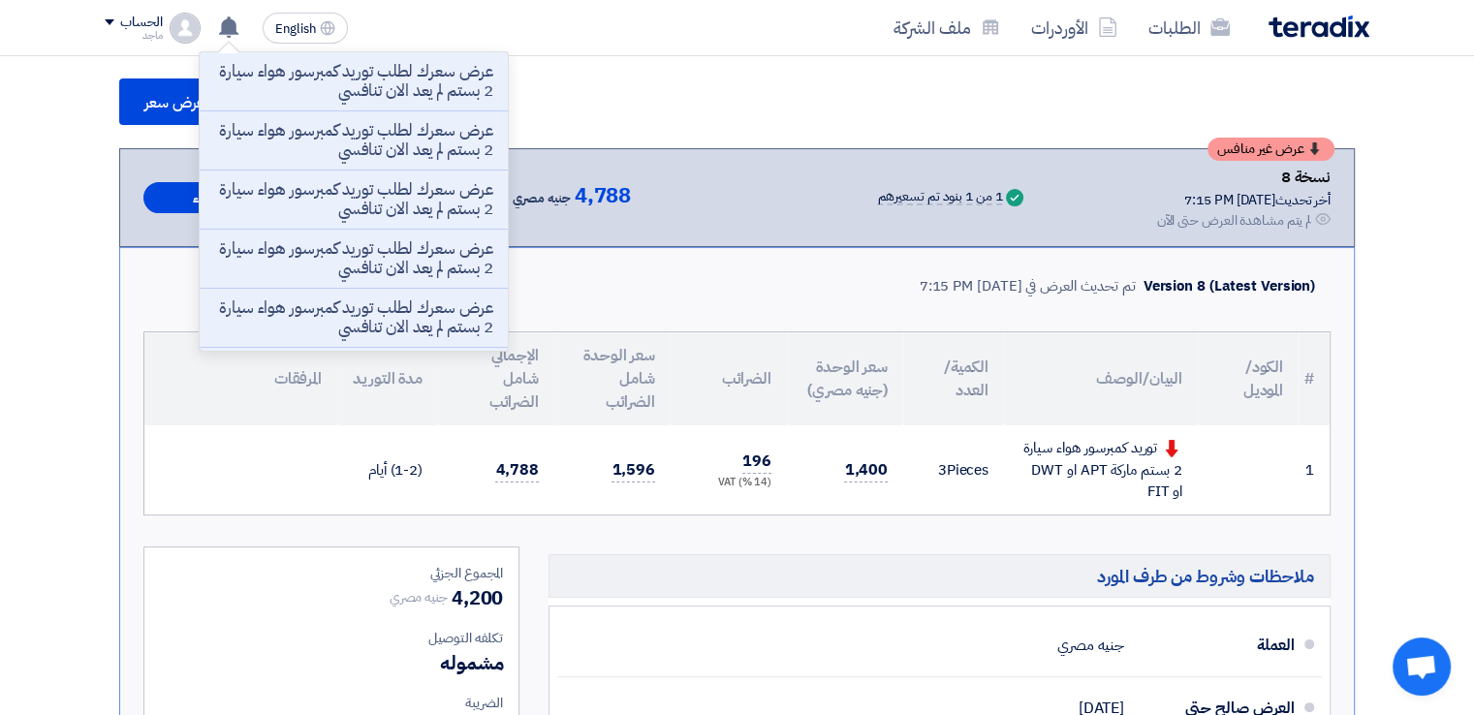
click at [673, 53] on div "الطلبات الأوردرات ملف الشركة English EN عرض سعرك لطلب توريد كمبرسور هواء سيارة …" at bounding box center [737, 27] width 1294 height 55
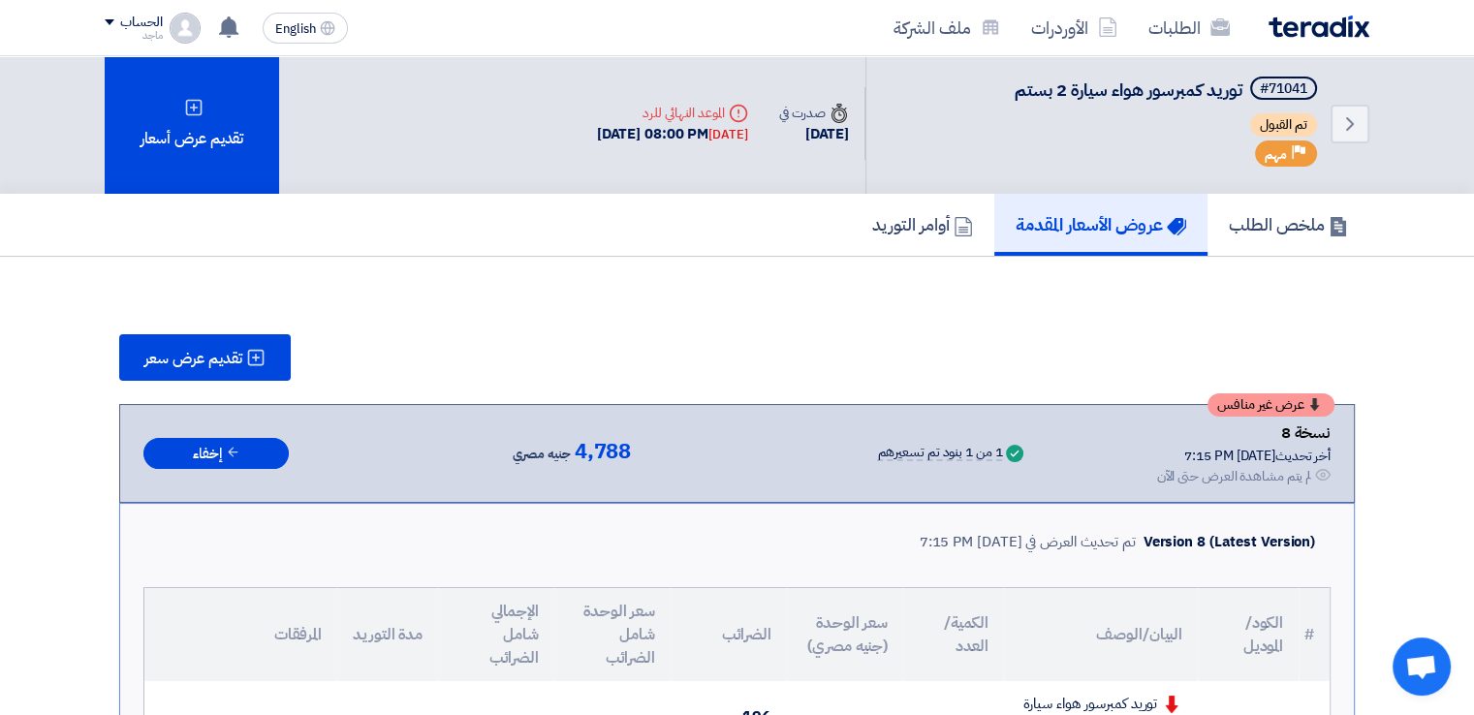
scroll to position [0, 0]
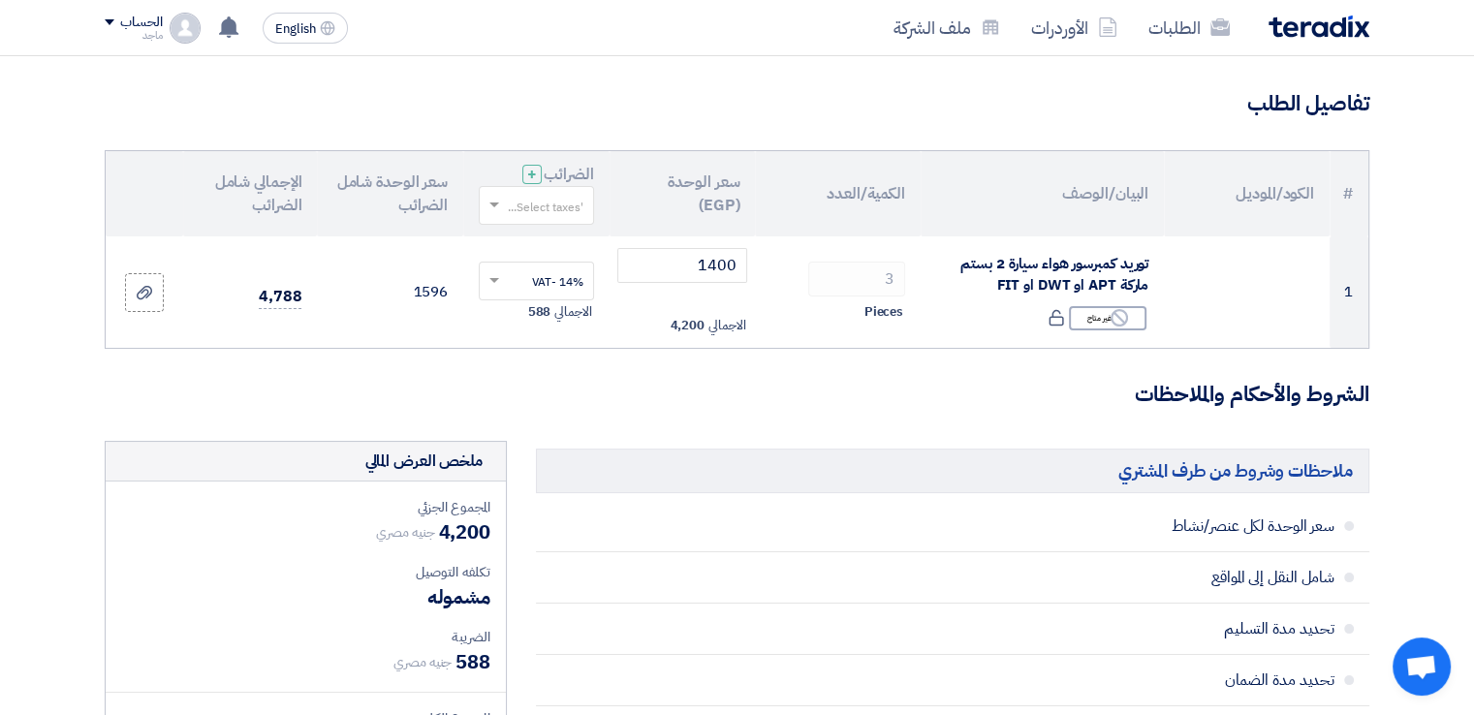
scroll to position [170, 0]
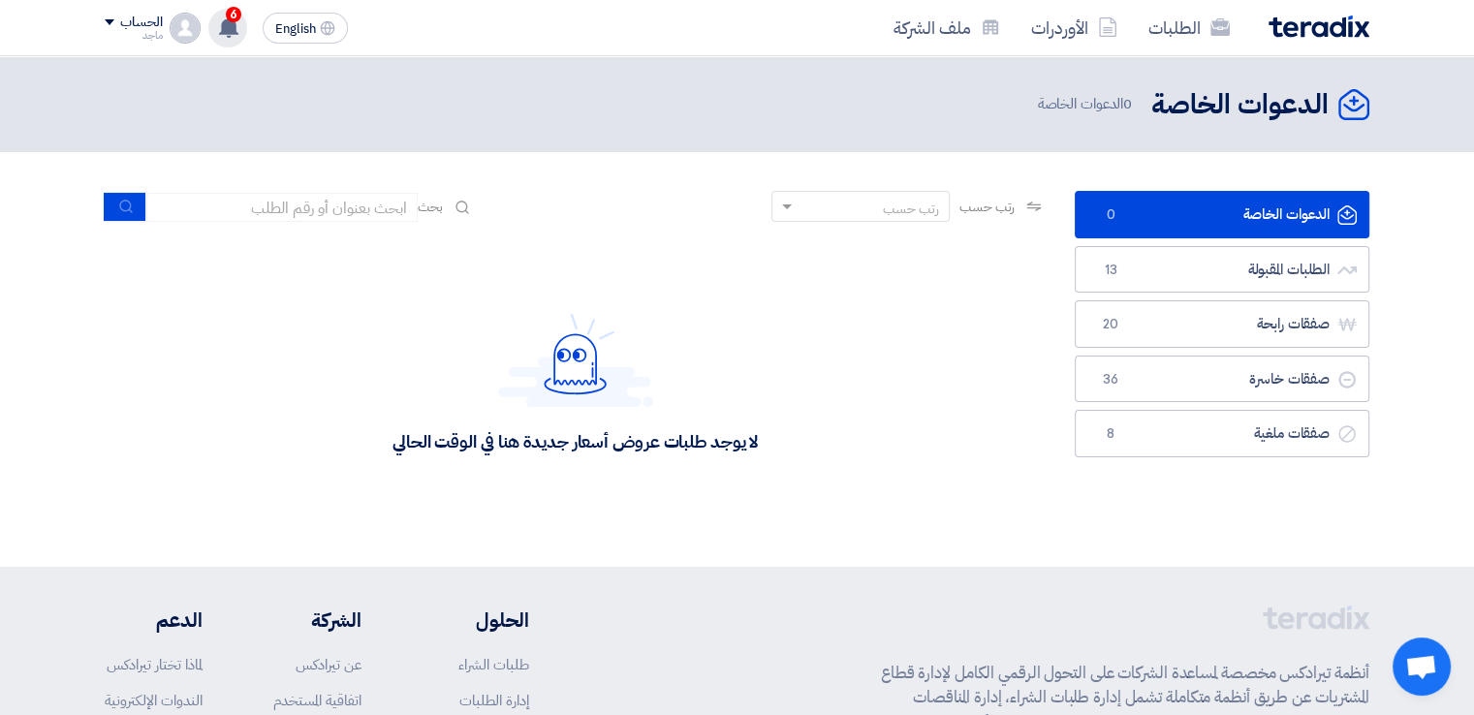
click at [231, 25] on use at bounding box center [228, 26] width 19 height 21
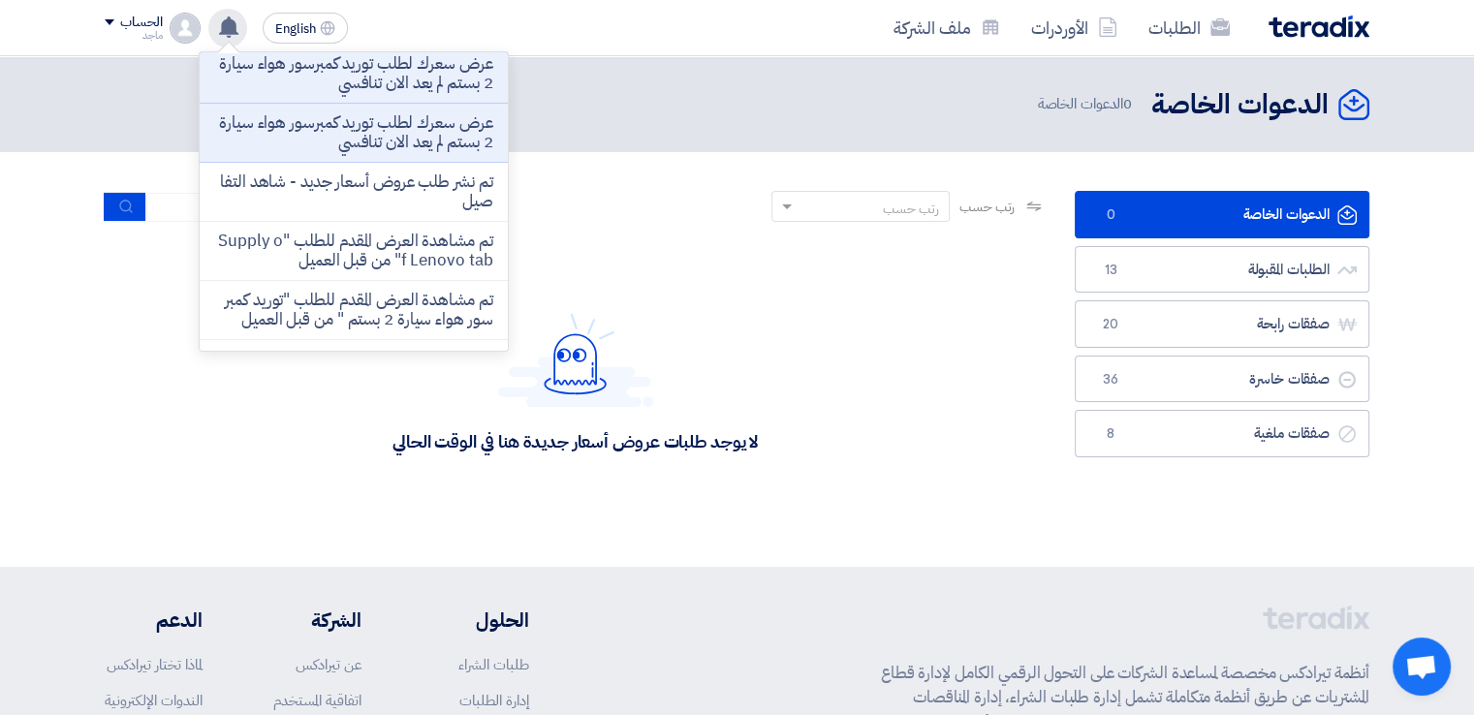
scroll to position [249, 0]
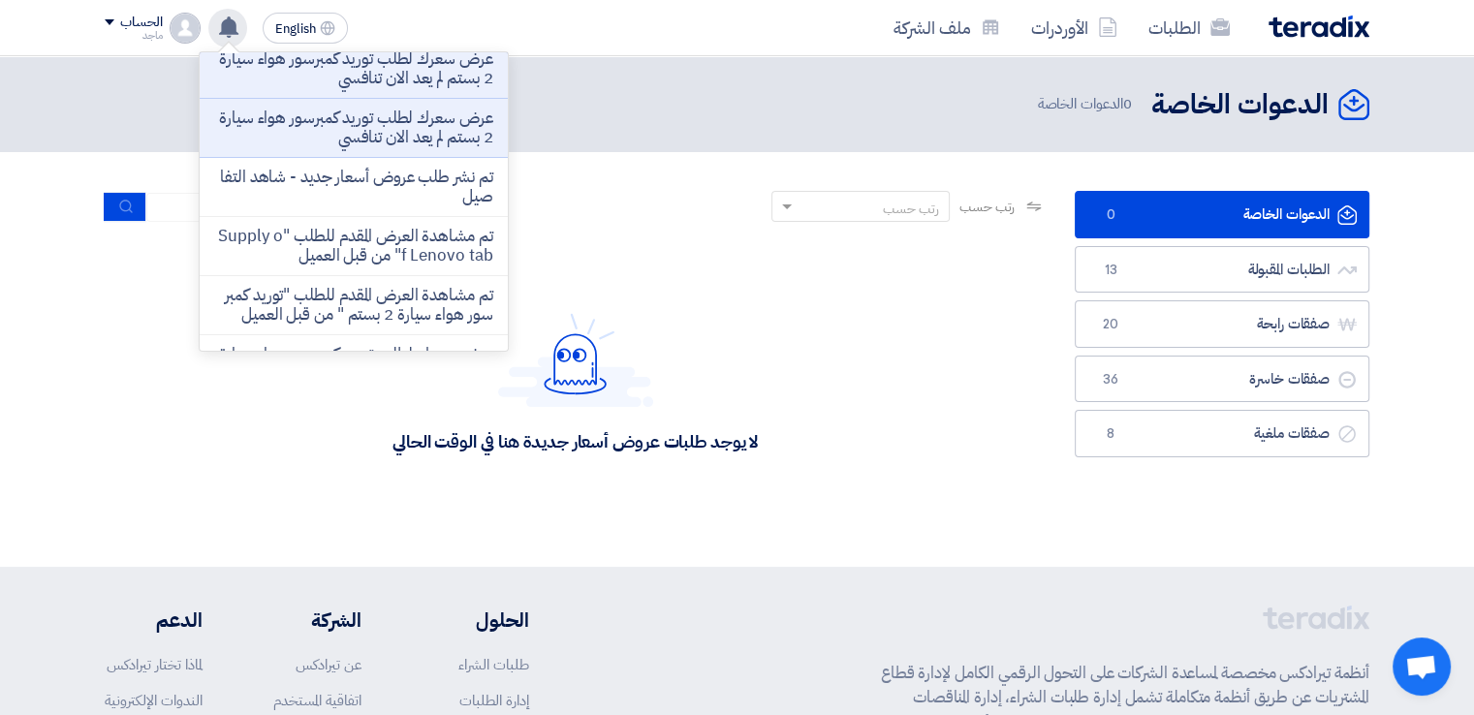
click at [396, 127] on p "عرض سعرك لطلب توريد كمبرسور هواء سيارة 2 بستم لم يعد الان تنافسي" at bounding box center [353, 128] width 277 height 39
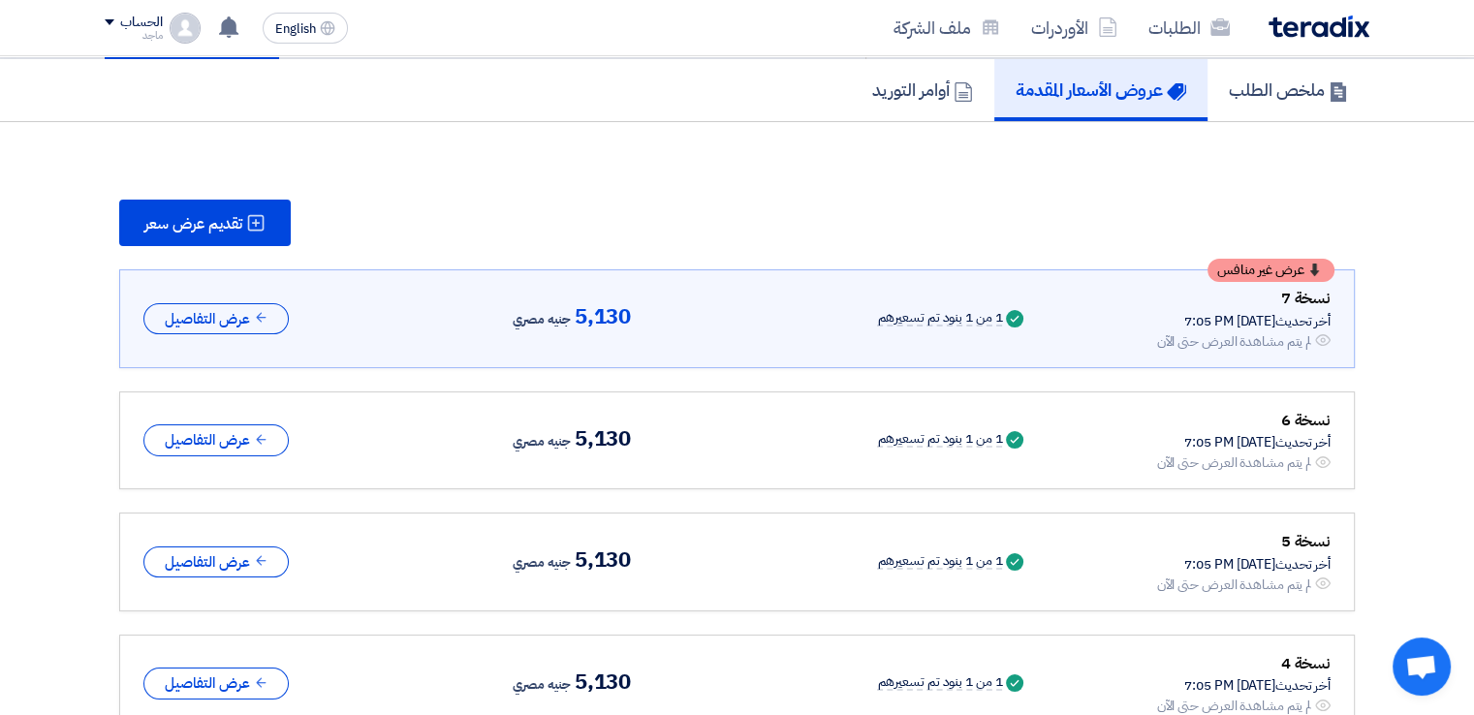
scroll to position [127, 0]
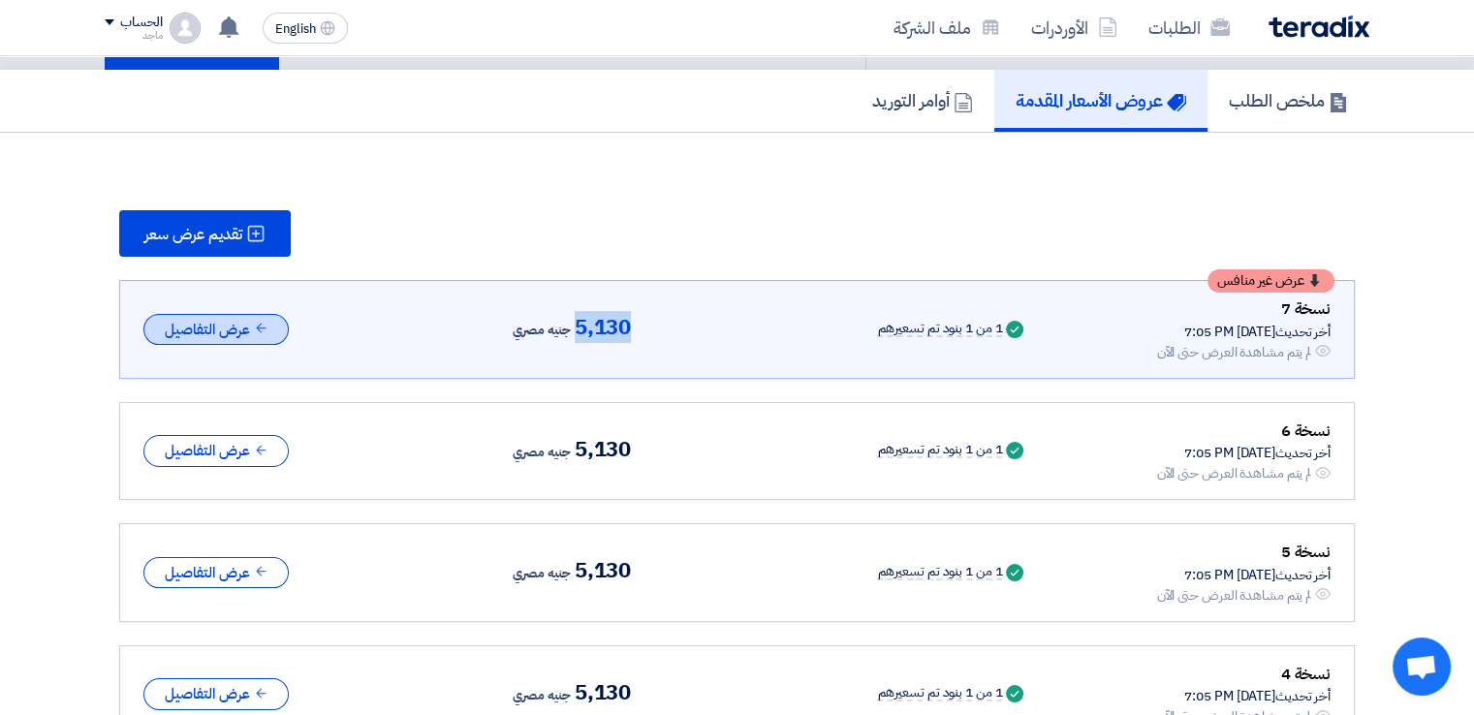
drag, startPoint x: 678, startPoint y: 311, endPoint x: 205, endPoint y: 313, distance: 472.9
click at [205, 313] on div "عرض غير منافس نسخة 7 أخر تحديث [DATE] 7:05 PM Offer is Seen لم يتم مشاهدة العرض…" at bounding box center [736, 329] width 1187 height 66
click at [205, 314] on button "عرض التفاصيل" at bounding box center [215, 330] width 145 height 32
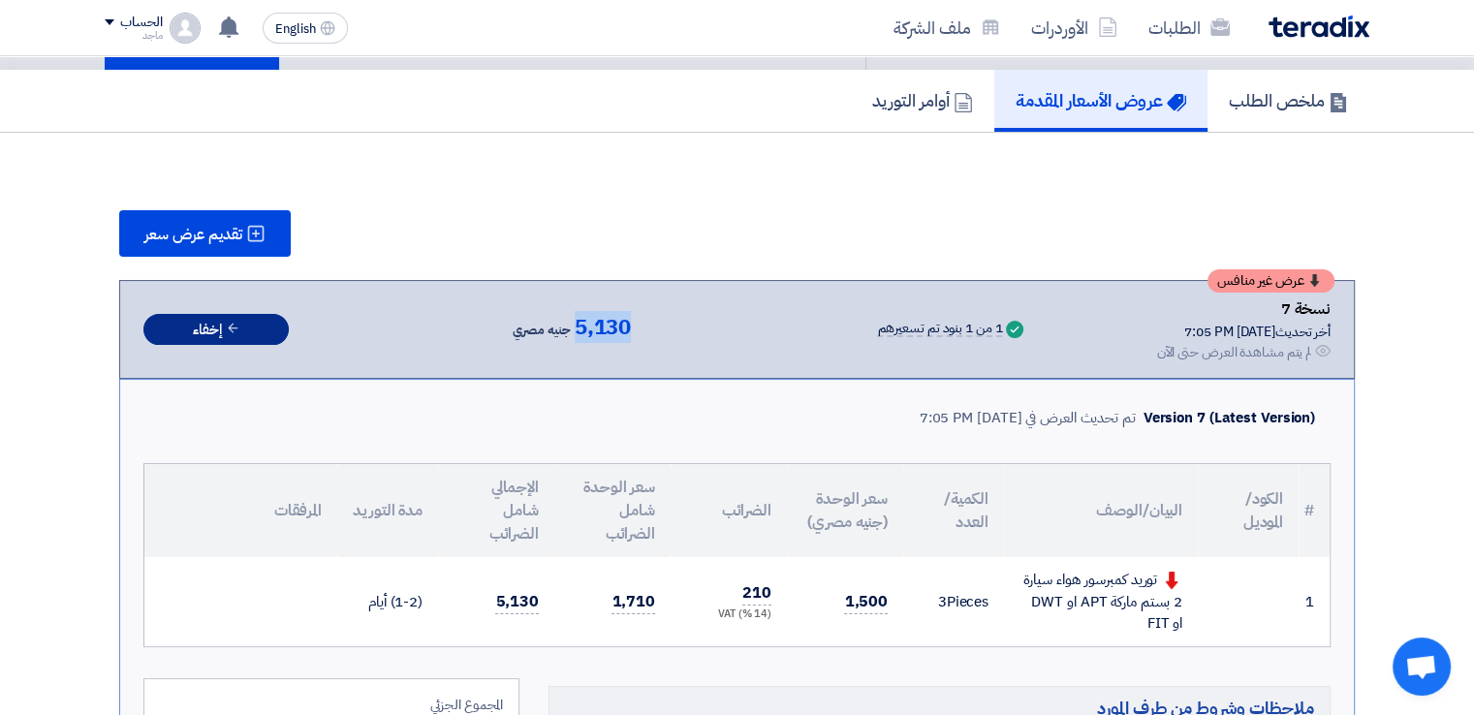
click at [205, 314] on button "إخفاء" at bounding box center [215, 330] width 145 height 32
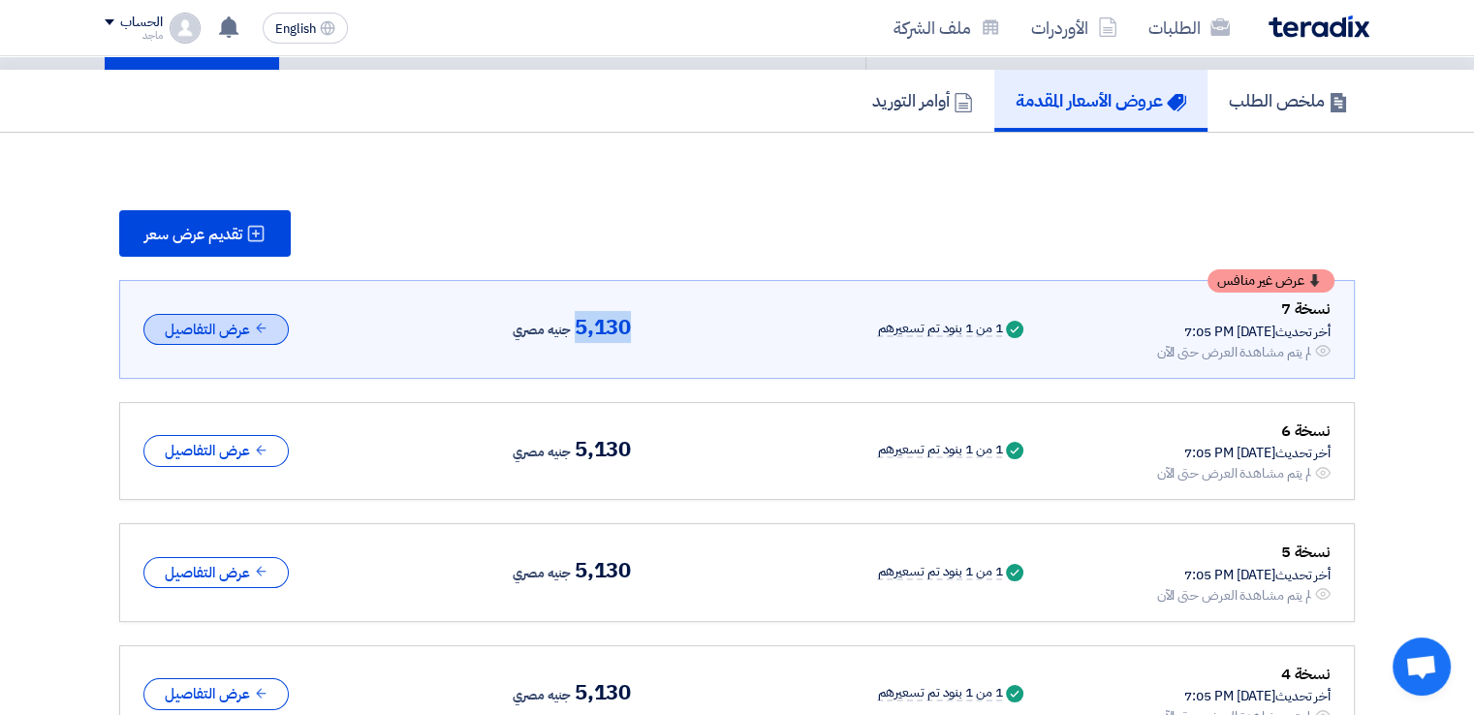
click at [205, 314] on button "عرض التفاصيل" at bounding box center [215, 330] width 145 height 32
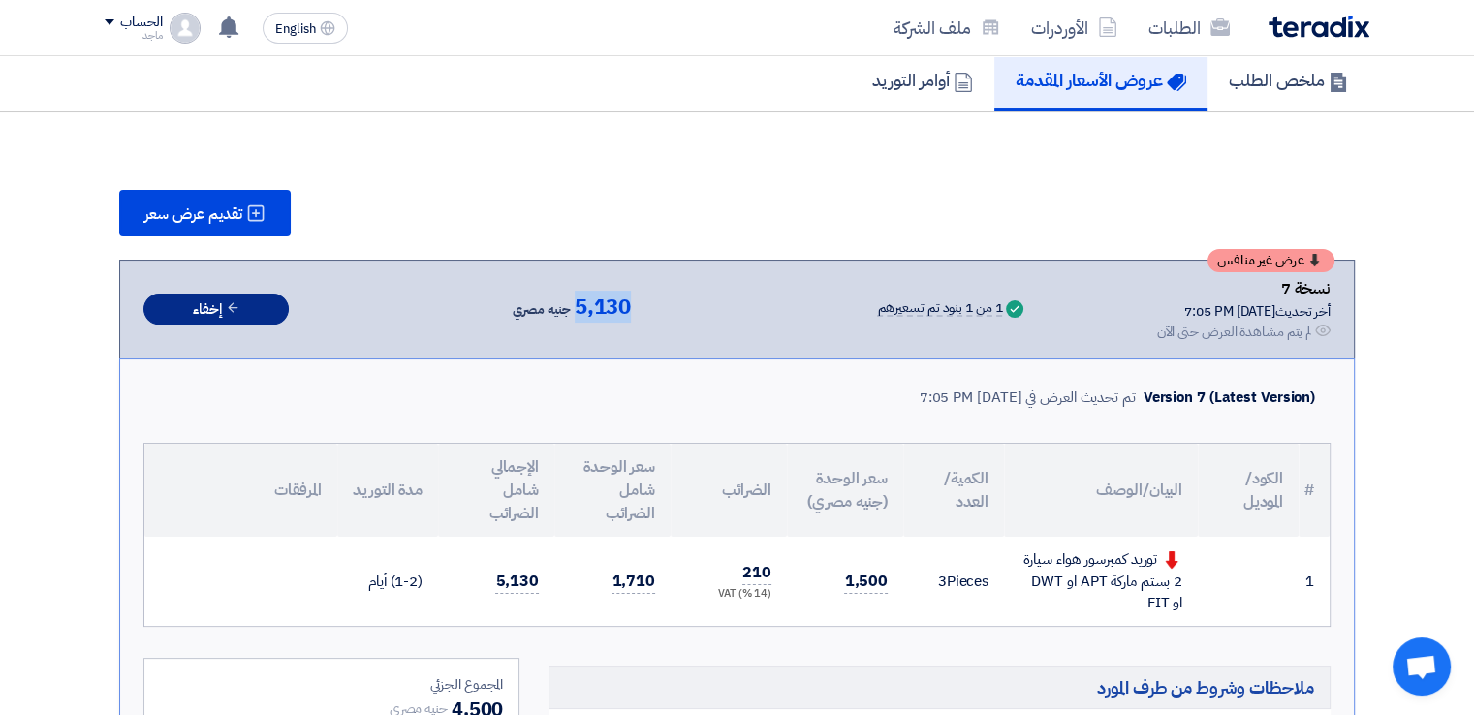
scroll to position [190, 0]
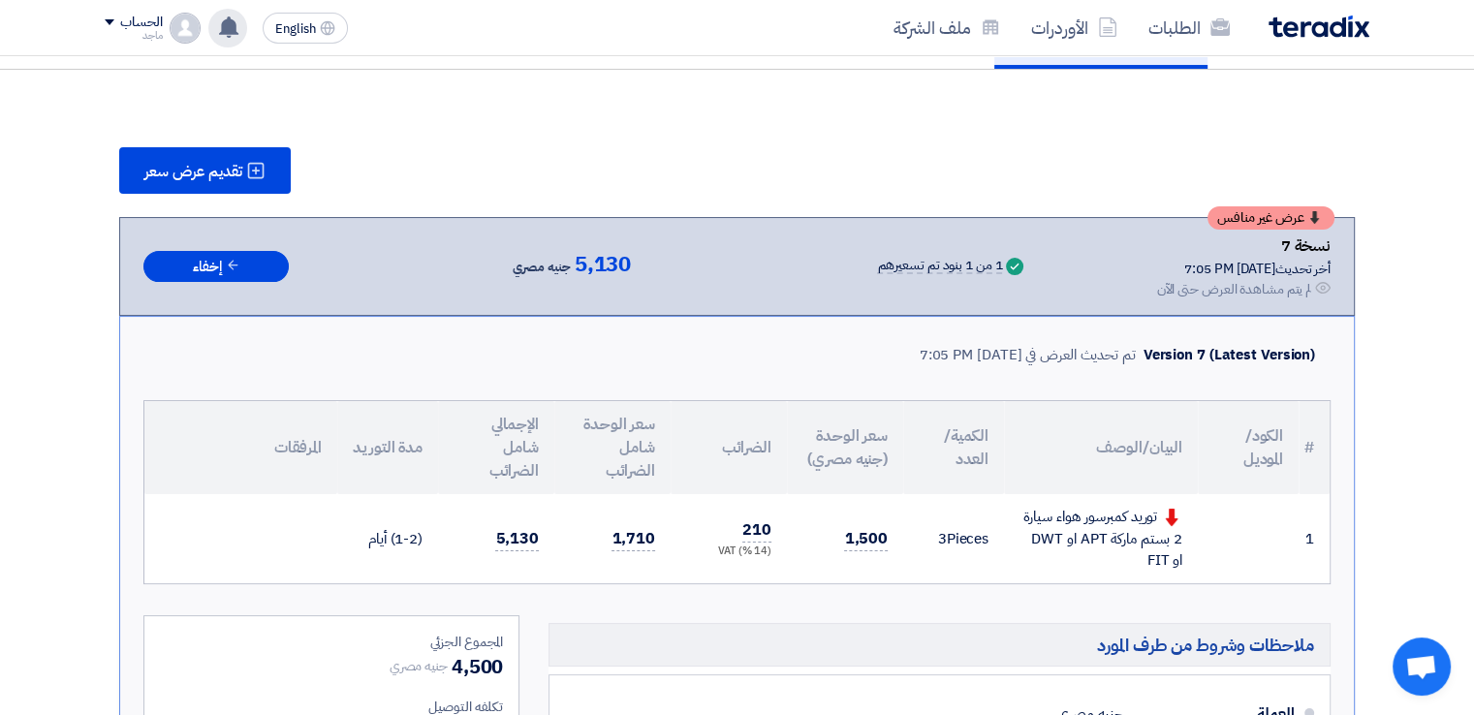
click at [234, 15] on div "عرض سعرك لطلب توريد كمبرسور هواء سيارة 2 بستم لم يعد الان تنافسي Just now عرض س…" at bounding box center [227, 28] width 39 height 39
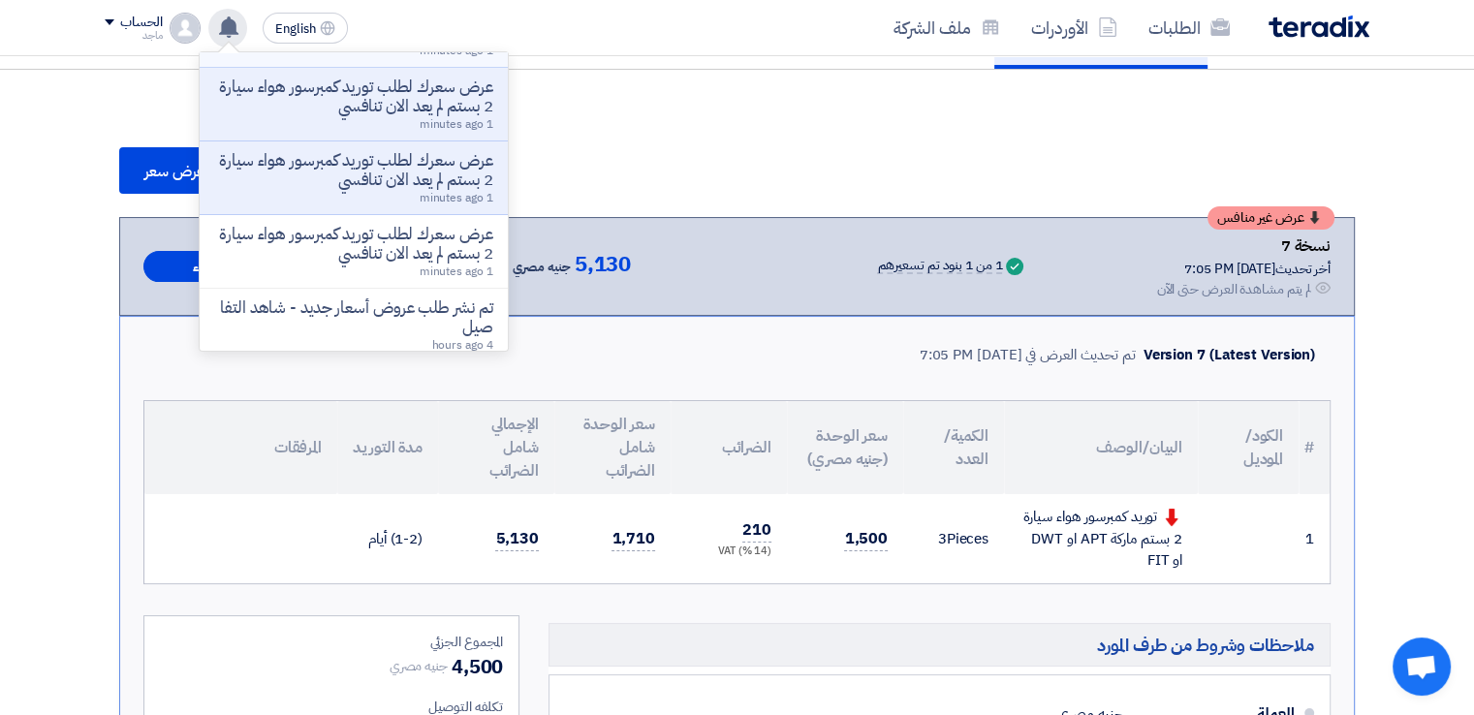
scroll to position [206, 0]
